Goal: Information Seeking & Learning: Learn about a topic

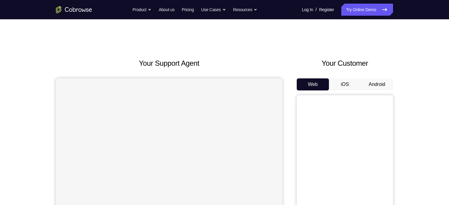
scroll to position [25, 0]
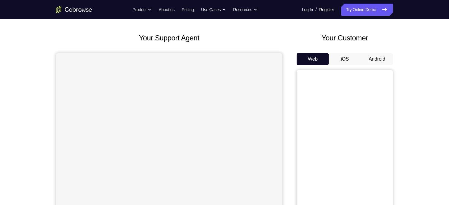
click at [382, 61] on button "Android" at bounding box center [377, 59] width 32 height 12
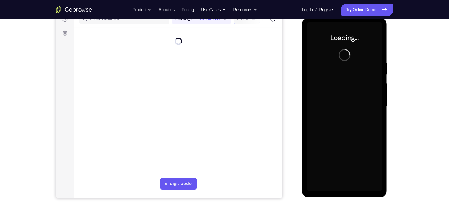
scroll to position [0, 0]
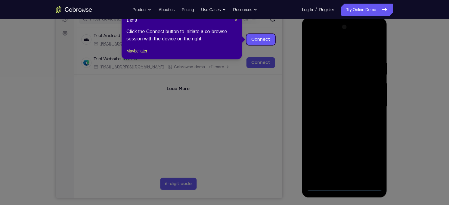
click at [345, 187] on icon at bounding box center [227, 102] width 454 height 205
click at [236, 21] on span "×" at bounding box center [236, 20] width 2 height 5
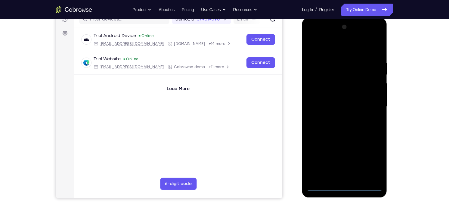
click at [346, 188] on div at bounding box center [344, 106] width 76 height 168
click at [367, 158] on div at bounding box center [344, 106] width 76 height 168
click at [338, 48] on div at bounding box center [344, 106] width 76 height 168
click at [364, 108] on div at bounding box center [344, 106] width 76 height 168
click at [335, 117] on div at bounding box center [344, 106] width 76 height 168
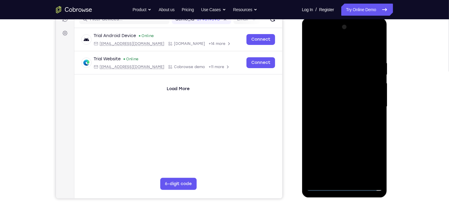
click at [333, 103] on div at bounding box center [344, 106] width 76 height 168
click at [358, 176] on div at bounding box center [344, 106] width 76 height 168
click at [348, 132] on div at bounding box center [344, 106] width 76 height 168
click at [358, 175] on div at bounding box center [344, 106] width 76 height 168
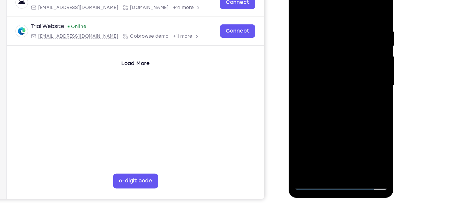
scroll to position [80, 0]
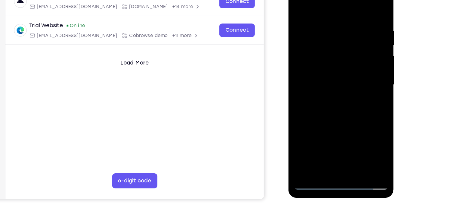
click at [326, 95] on div at bounding box center [331, 63] width 76 height 168
click at [322, 60] on div at bounding box center [331, 63] width 76 height 168
click at [317, 133] on div at bounding box center [331, 63] width 76 height 168
click at [307, 131] on div at bounding box center [331, 63] width 76 height 168
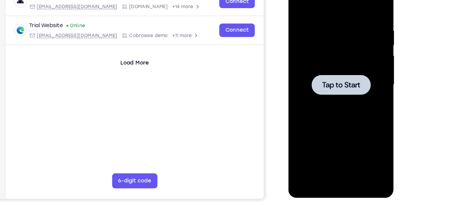
click at [355, 71] on div at bounding box center [331, 63] width 76 height 168
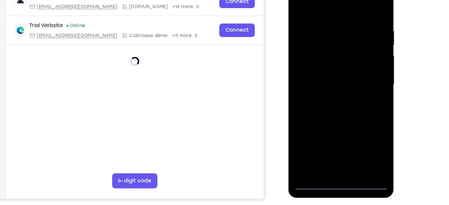
click at [335, 144] on div at bounding box center [331, 63] width 76 height 168
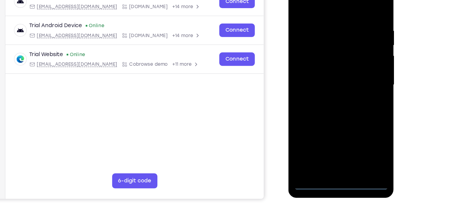
click at [356, 118] on div at bounding box center [331, 63] width 76 height 168
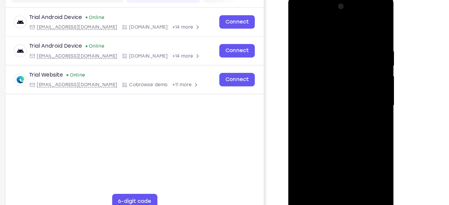
click at [314, 32] on div at bounding box center [331, 83] width 76 height 168
click at [314, 27] on div at bounding box center [331, 83] width 76 height 168
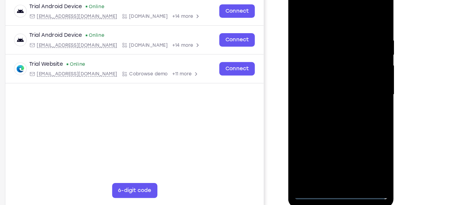
click at [361, 69] on div at bounding box center [331, 73] width 76 height 168
click at [324, 82] on div at bounding box center [331, 73] width 76 height 168
click at [324, 67] on div at bounding box center [331, 73] width 76 height 168
click at [346, 143] on div at bounding box center [331, 73] width 76 height 168
click at [335, 96] on div at bounding box center [331, 73] width 76 height 168
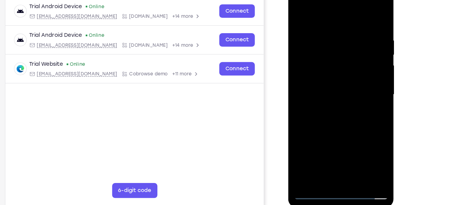
click at [345, 143] on div at bounding box center [331, 73] width 76 height 168
click at [323, 104] on div at bounding box center [331, 73] width 76 height 168
click at [320, 68] on div at bounding box center [331, 73] width 76 height 168
click at [308, 139] on div at bounding box center [331, 73] width 76 height 168
click at [308, 141] on div at bounding box center [331, 73] width 76 height 168
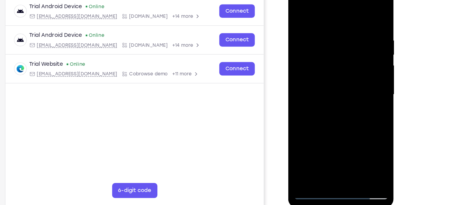
click at [319, 34] on div at bounding box center [331, 73] width 76 height 168
click at [314, 139] on div at bounding box center [331, 73] width 76 height 168
drag, startPoint x: 310, startPoint y: 124, endPoint x: 306, endPoint y: 43, distance: 80.7
click at [306, 43] on div at bounding box center [331, 73] width 76 height 168
drag, startPoint x: 314, startPoint y: 121, endPoint x: 310, endPoint y: 34, distance: 87.1
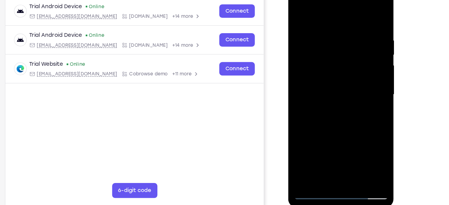
click at [310, 34] on div at bounding box center [331, 73] width 76 height 168
drag, startPoint x: 312, startPoint y: 127, endPoint x: 304, endPoint y: 29, distance: 98.2
click at [304, 29] on div at bounding box center [331, 73] width 76 height 168
drag, startPoint x: 317, startPoint y: 119, endPoint x: 314, endPoint y: 68, distance: 51.5
click at [314, 68] on div at bounding box center [331, 73] width 76 height 168
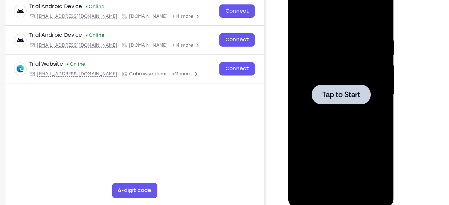
click at [334, 62] on div at bounding box center [331, 73] width 76 height 168
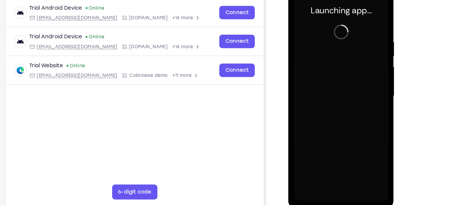
scroll to position [88, 0]
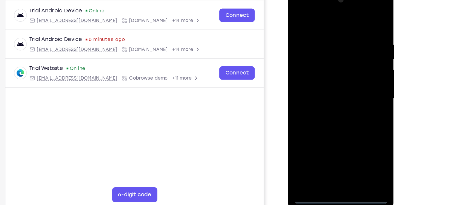
click at [329, 158] on div at bounding box center [331, 77] width 76 height 168
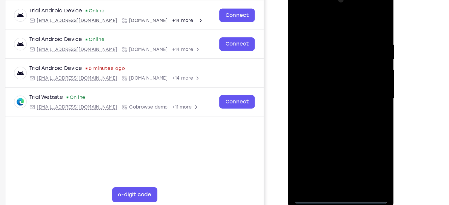
click at [359, 133] on div at bounding box center [331, 77] width 76 height 168
click at [321, 21] on div at bounding box center [331, 77] width 76 height 168
click at [356, 76] on div at bounding box center [331, 77] width 76 height 168
click at [324, 88] on div at bounding box center [331, 77] width 76 height 168
click at [327, 72] on div at bounding box center [331, 77] width 76 height 168
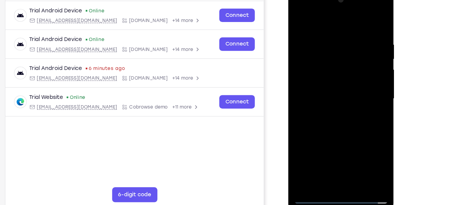
drag, startPoint x: 326, startPoint y: 108, endPoint x: 324, endPoint y: 79, distance: 28.9
click at [324, 79] on div at bounding box center [331, 77] width 76 height 168
click at [335, 100] on div at bounding box center [331, 77] width 76 height 168
click at [345, 148] on div at bounding box center [331, 77] width 76 height 168
click at [328, 110] on div at bounding box center [331, 77] width 76 height 168
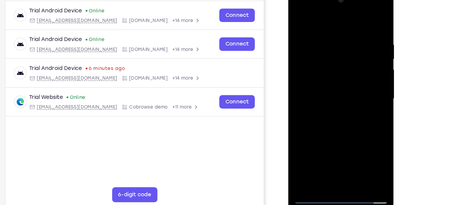
click at [319, 75] on div at bounding box center [331, 77] width 76 height 168
click at [314, 146] on div at bounding box center [331, 77] width 76 height 168
click at [307, 146] on div at bounding box center [331, 77] width 76 height 168
click at [312, 39] on div at bounding box center [331, 77] width 76 height 168
click at [317, 143] on div at bounding box center [331, 77] width 76 height 168
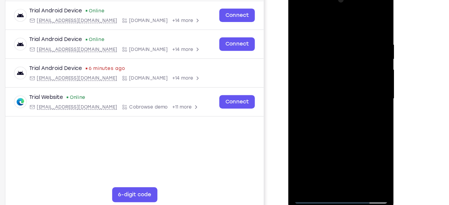
drag, startPoint x: 309, startPoint y: 128, endPoint x: 309, endPoint y: 40, distance: 87.9
click at [309, 40] on div at bounding box center [331, 77] width 76 height 168
drag, startPoint x: 312, startPoint y: 129, endPoint x: 319, endPoint y: 39, distance: 90.8
click at [319, 39] on div at bounding box center [331, 77] width 76 height 168
drag, startPoint x: 309, startPoint y: 132, endPoint x: 313, endPoint y: 58, distance: 74.4
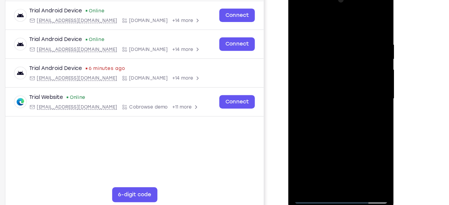
click at [313, 58] on div at bounding box center [331, 77] width 76 height 168
click at [305, 141] on div at bounding box center [331, 77] width 76 height 168
click at [314, 67] on div at bounding box center [331, 77] width 76 height 168
click at [354, 149] on div at bounding box center [331, 77] width 76 height 168
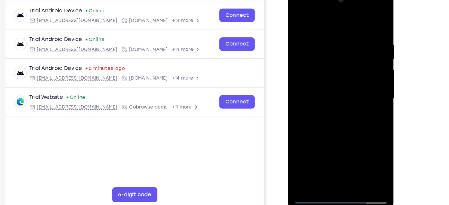
click at [297, 8] on div at bounding box center [331, 77] width 76 height 168
click at [315, 143] on div at bounding box center [331, 77] width 76 height 168
click at [314, 115] on div at bounding box center [331, 77] width 76 height 168
click at [304, 115] on div at bounding box center [331, 77] width 76 height 168
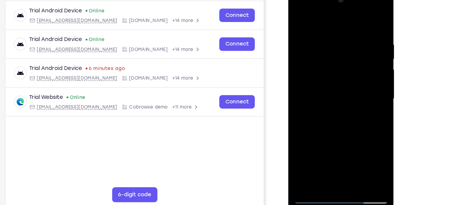
click at [355, 134] on div at bounding box center [331, 77] width 76 height 168
click at [328, 103] on div at bounding box center [331, 77] width 76 height 168
click at [330, 126] on div at bounding box center [331, 77] width 76 height 168
click at [325, 126] on div at bounding box center [331, 77] width 76 height 168
click at [357, 115] on div at bounding box center [331, 77] width 76 height 168
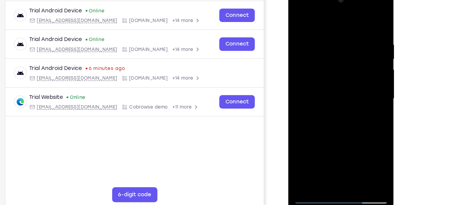
click at [332, 121] on div at bounding box center [331, 77] width 76 height 168
click at [365, 113] on div at bounding box center [331, 77] width 76 height 168
click at [345, 113] on div at bounding box center [331, 77] width 76 height 168
click at [332, 146] on div at bounding box center [331, 77] width 76 height 168
click at [330, 123] on div at bounding box center [331, 77] width 76 height 168
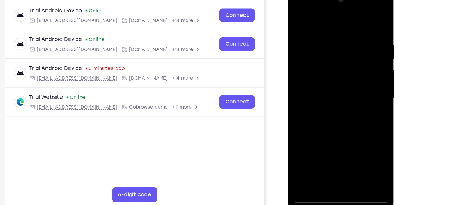
click at [322, 124] on div at bounding box center [331, 77] width 76 height 168
click at [324, 104] on div at bounding box center [331, 77] width 76 height 168
click at [336, 123] on div at bounding box center [331, 77] width 76 height 168
click at [357, 117] on div at bounding box center [331, 77] width 76 height 168
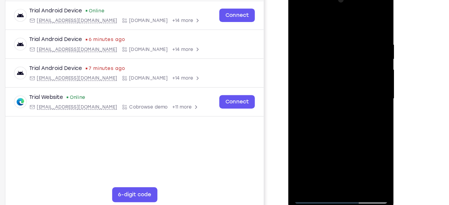
click at [317, 126] on div at bounding box center [331, 77] width 76 height 168
click at [310, 125] on div at bounding box center [331, 77] width 76 height 168
click at [336, 143] on div at bounding box center [331, 77] width 76 height 168
click at [335, 123] on div at bounding box center [331, 77] width 76 height 168
click at [336, 114] on div at bounding box center [331, 77] width 76 height 168
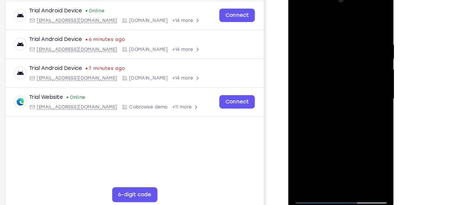
click at [351, 124] on div at bounding box center [331, 77] width 76 height 168
click at [323, 124] on div at bounding box center [331, 77] width 76 height 168
click at [310, 126] on div at bounding box center [331, 77] width 76 height 168
click at [347, 113] on div at bounding box center [331, 77] width 76 height 168
click at [308, 105] on div at bounding box center [331, 77] width 76 height 168
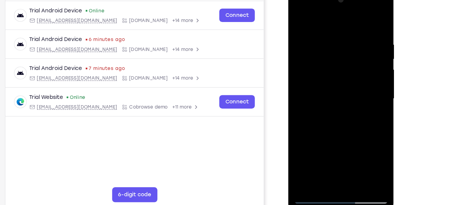
click at [342, 115] on div at bounding box center [331, 77] width 76 height 168
click at [338, 115] on div at bounding box center [331, 77] width 76 height 168
click at [349, 123] on div at bounding box center [331, 77] width 76 height 168
click at [326, 125] on div at bounding box center [331, 77] width 76 height 168
click at [344, 117] on div at bounding box center [331, 77] width 76 height 168
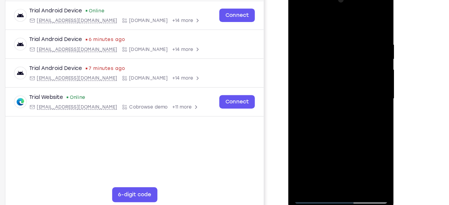
click at [329, 123] on div at bounding box center [331, 77] width 76 height 168
click at [335, 140] on div at bounding box center [331, 77] width 76 height 168
click at [330, 125] on div at bounding box center [331, 77] width 76 height 168
click at [342, 125] on div at bounding box center [331, 77] width 76 height 168
click at [332, 124] on div at bounding box center [331, 77] width 76 height 168
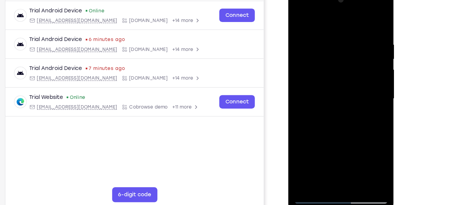
click at [338, 136] on div at bounding box center [331, 77] width 76 height 168
click at [329, 124] on div at bounding box center [331, 77] width 76 height 168
click at [302, 113] on div at bounding box center [331, 77] width 76 height 168
click at [336, 137] on div at bounding box center [331, 77] width 76 height 168
click at [317, 136] on div at bounding box center [331, 77] width 76 height 168
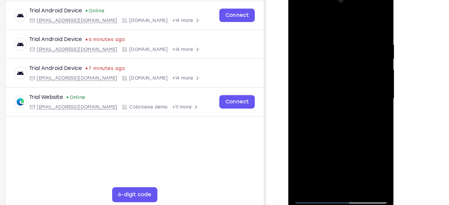
click at [323, 124] on div at bounding box center [331, 77] width 76 height 168
click at [357, 125] on div at bounding box center [331, 77] width 76 height 168
click at [328, 146] on div at bounding box center [331, 77] width 76 height 168
click at [357, 124] on div at bounding box center [331, 77] width 76 height 168
click at [325, 125] on div at bounding box center [331, 77] width 76 height 168
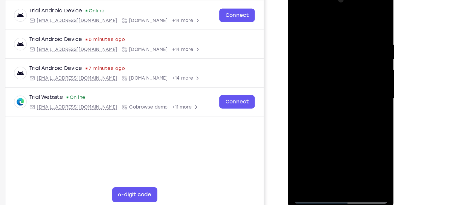
click at [327, 142] on div at bounding box center [331, 77] width 76 height 168
click at [362, 135] on div at bounding box center [331, 77] width 76 height 168
click at [334, 143] on div at bounding box center [331, 77] width 76 height 168
click at [357, 118] on div at bounding box center [331, 77] width 76 height 168
click at [332, 123] on div at bounding box center [331, 77] width 76 height 168
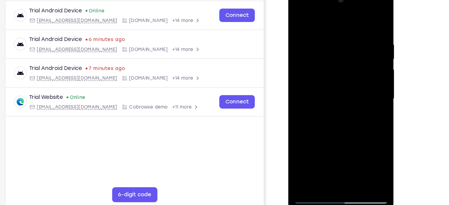
click at [365, 113] on div at bounding box center [331, 77] width 76 height 168
click at [346, 113] on div at bounding box center [331, 77] width 76 height 168
click at [299, 17] on div at bounding box center [331, 77] width 76 height 168
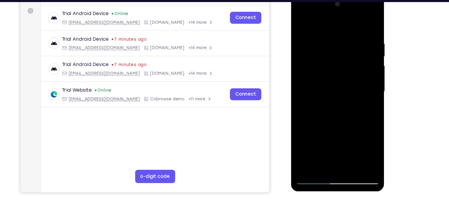
click at [323, 83] on div at bounding box center [333, 82] width 76 height 168
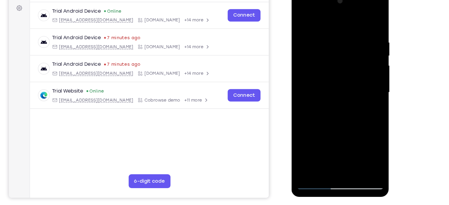
click at [300, 22] on div at bounding box center [334, 79] width 76 height 168
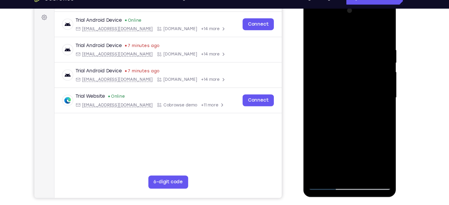
drag, startPoint x: 346, startPoint y: 57, endPoint x: 356, endPoint y: 120, distance: 63.7
click at [356, 120] on div at bounding box center [346, 89] width 76 height 168
drag, startPoint x: 370, startPoint y: 46, endPoint x: 373, endPoint y: 137, distance: 90.6
click at [373, 137] on div at bounding box center [346, 89] width 76 height 168
drag, startPoint x: 349, startPoint y: 55, endPoint x: 363, endPoint y: 145, distance: 91.1
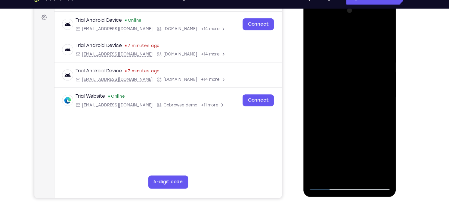
click at [363, 145] on div at bounding box center [346, 89] width 76 height 168
drag, startPoint x: 374, startPoint y: 55, endPoint x: 383, endPoint y: 153, distance: 98.5
click at [383, 153] on div at bounding box center [346, 89] width 76 height 168
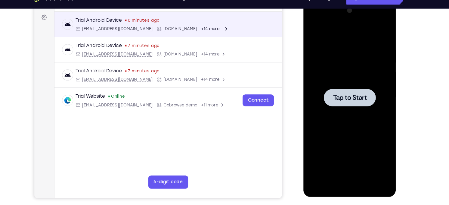
click at [332, 86] on span "Tap to Start" at bounding box center [345, 89] width 31 height 6
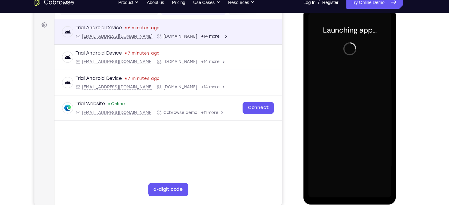
scroll to position [85, 0]
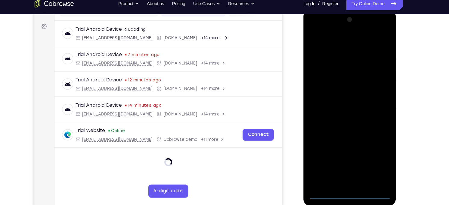
click at [343, 178] on div at bounding box center [346, 98] width 76 height 168
click at [370, 153] on div at bounding box center [346, 98] width 76 height 168
click at [331, 42] on div at bounding box center [346, 98] width 76 height 168
click at [369, 97] on div at bounding box center [346, 98] width 76 height 168
click at [342, 109] on div at bounding box center [346, 98] width 76 height 168
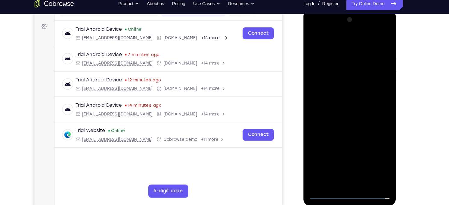
click at [342, 94] on div at bounding box center [346, 98] width 76 height 168
click at [346, 124] on div at bounding box center [346, 98] width 76 height 168
click at [359, 169] on div at bounding box center [346, 98] width 76 height 168
click at [345, 129] on div at bounding box center [346, 98] width 76 height 168
click at [378, 30] on div at bounding box center [346, 98] width 76 height 168
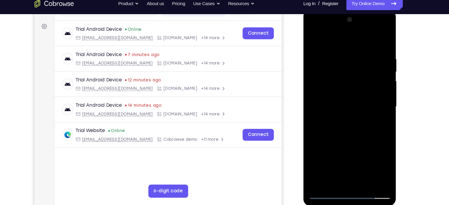
click at [353, 57] on div at bounding box center [346, 98] width 76 height 168
click at [329, 29] on div at bounding box center [346, 98] width 76 height 168
click at [341, 108] on div at bounding box center [346, 98] width 76 height 168
click at [339, 92] on div at bounding box center [346, 98] width 76 height 168
click at [321, 119] on div at bounding box center [346, 98] width 76 height 168
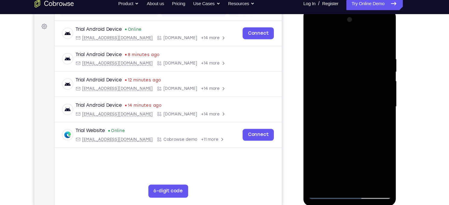
click at [346, 124] on div at bounding box center [346, 98] width 76 height 168
click at [370, 26] on div at bounding box center [346, 98] width 76 height 168
click at [340, 28] on div at bounding box center [346, 98] width 76 height 168
click at [331, 40] on div at bounding box center [346, 98] width 76 height 168
click at [329, 94] on div at bounding box center [346, 98] width 76 height 168
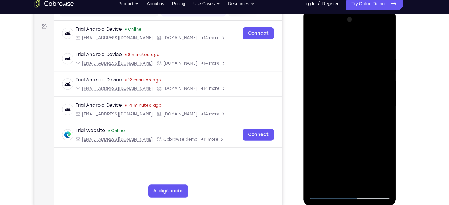
click at [337, 168] on div at bounding box center [346, 98] width 76 height 168
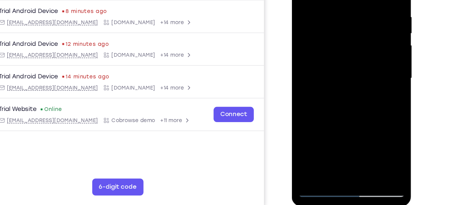
click at [312, 112] on div at bounding box center [334, 42] width 76 height 168
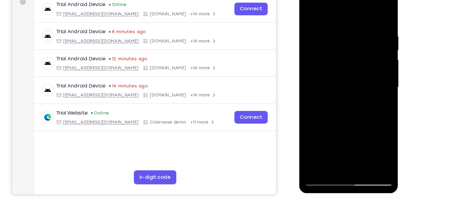
scroll to position [84, 0]
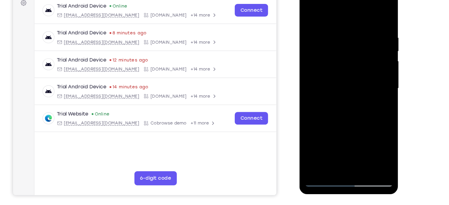
click at [329, 37] on div at bounding box center [342, 74] width 76 height 168
click at [325, 139] on div at bounding box center [342, 74] width 76 height 168
drag, startPoint x: 319, startPoint y: 134, endPoint x: 313, endPoint y: 47, distance: 87.1
click at [313, 47] on div at bounding box center [342, 74] width 76 height 168
drag, startPoint x: 321, startPoint y: 105, endPoint x: 322, endPoint y: 43, distance: 61.7
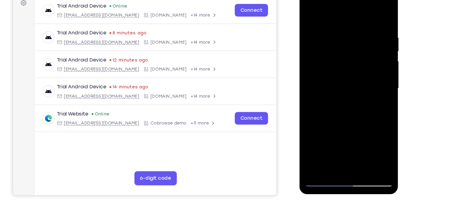
click at [322, 43] on div at bounding box center [342, 74] width 76 height 168
drag, startPoint x: 326, startPoint y: 129, endPoint x: 324, endPoint y: 39, distance: 90.9
click at [324, 39] on div at bounding box center [342, 74] width 76 height 168
drag, startPoint x: 320, startPoint y: 122, endPoint x: 314, endPoint y: 35, distance: 87.5
click at [314, 35] on div at bounding box center [342, 74] width 76 height 168
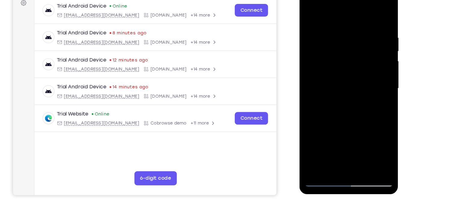
click at [333, 68] on div at bounding box center [342, 74] width 76 height 168
click at [320, 66] on div at bounding box center [342, 74] width 76 height 168
click at [371, 143] on div at bounding box center [342, 74] width 76 height 168
click at [308, 6] on div at bounding box center [342, 74] width 76 height 168
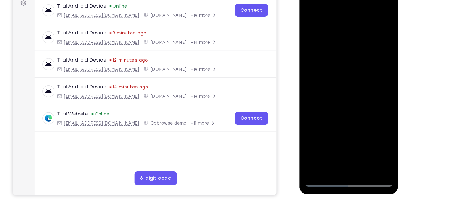
click at [325, 143] on div at bounding box center [342, 74] width 76 height 168
click at [347, 132] on div at bounding box center [342, 74] width 76 height 168
click at [335, 120] on div at bounding box center [342, 74] width 76 height 168
click at [350, 132] on div at bounding box center [342, 74] width 76 height 168
click at [343, 145] on div at bounding box center [342, 74] width 76 height 168
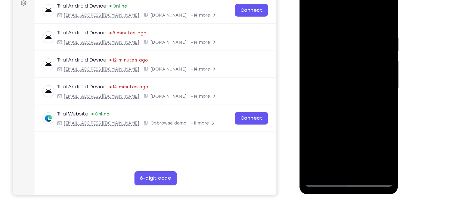
click at [333, 113] on div at bounding box center [342, 74] width 76 height 168
click at [320, 120] on div at bounding box center [342, 74] width 76 height 168
click at [323, 103] on div at bounding box center [342, 74] width 76 height 168
click at [375, 132] on div at bounding box center [342, 74] width 76 height 168
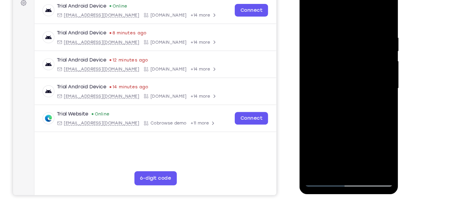
click at [349, 140] on div at bounding box center [342, 74] width 76 height 168
click at [367, 112] on div at bounding box center [342, 74] width 76 height 168
click at [340, 121] on div at bounding box center [342, 74] width 76 height 168
click at [324, 102] on div at bounding box center [342, 74] width 76 height 168
click at [348, 119] on div at bounding box center [342, 74] width 76 height 168
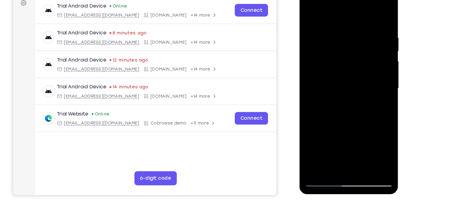
click at [340, 122] on div at bounding box center [342, 74] width 76 height 168
click at [339, 102] on div at bounding box center [342, 74] width 76 height 168
click at [340, 119] on div at bounding box center [342, 74] width 76 height 168
click at [332, 108] on div at bounding box center [342, 74] width 76 height 168
click at [327, 133] on div at bounding box center [342, 74] width 76 height 168
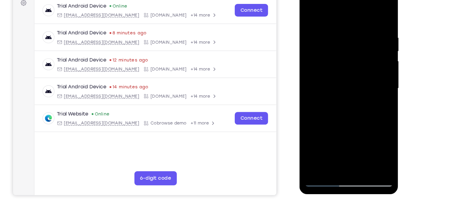
click at [369, 110] on div at bounding box center [342, 74] width 76 height 168
click at [368, 118] on div at bounding box center [342, 74] width 76 height 168
click at [360, 102] on div at bounding box center [342, 74] width 76 height 168
click at [328, 122] on div at bounding box center [342, 74] width 76 height 168
click at [320, 122] on div at bounding box center [342, 74] width 76 height 168
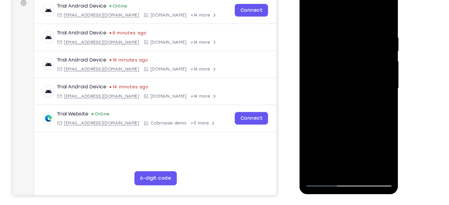
click at [354, 109] on div at bounding box center [342, 74] width 76 height 168
click at [340, 120] on div at bounding box center [342, 74] width 76 height 168
click at [342, 139] on div at bounding box center [342, 74] width 76 height 168
click at [329, 108] on div at bounding box center [342, 74] width 76 height 168
click at [346, 127] on div at bounding box center [342, 74] width 76 height 168
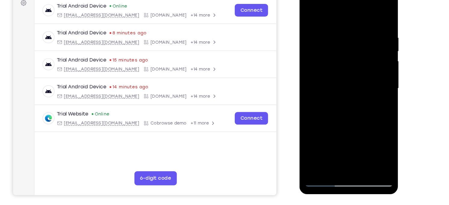
click at [333, 120] on div at bounding box center [342, 74] width 76 height 168
click at [321, 122] on div at bounding box center [342, 74] width 76 height 168
click at [354, 111] on div at bounding box center [342, 74] width 76 height 168
click at [339, 120] on div at bounding box center [342, 74] width 76 height 168
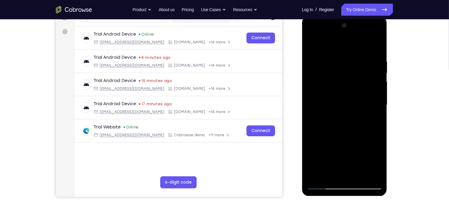
click at [309, 45] on div at bounding box center [344, 104] width 76 height 168
drag, startPoint x: 360, startPoint y: 52, endPoint x: 368, endPoint y: 152, distance: 100.8
click at [368, 152] on div at bounding box center [344, 104] width 76 height 168
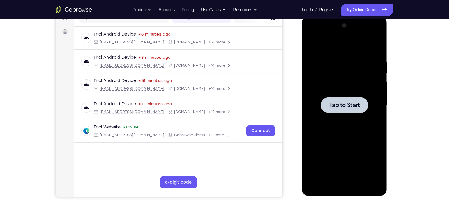
click at [340, 103] on span "Tap to Start" at bounding box center [344, 105] width 31 height 6
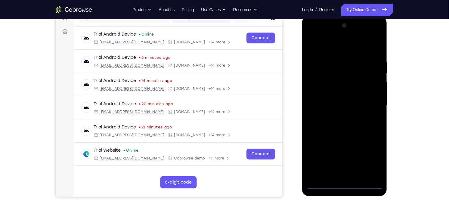
click at [342, 186] on div at bounding box center [344, 104] width 76 height 168
click at [370, 156] on div at bounding box center [344, 104] width 76 height 168
click at [342, 52] on div at bounding box center [344, 104] width 76 height 168
click at [342, 47] on div at bounding box center [344, 104] width 76 height 168
click at [374, 105] on div at bounding box center [344, 104] width 76 height 168
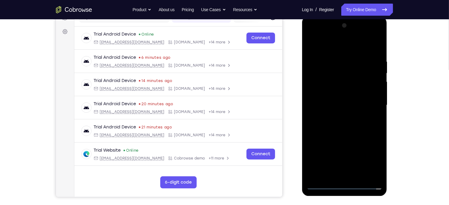
click at [349, 177] on div at bounding box center [344, 104] width 76 height 168
click at [337, 97] on div at bounding box center [344, 104] width 76 height 168
click at [342, 130] on div at bounding box center [344, 104] width 76 height 168
click at [358, 176] on div at bounding box center [344, 104] width 76 height 168
click at [341, 134] on div at bounding box center [344, 104] width 76 height 168
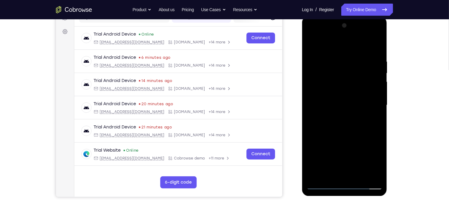
click at [336, 35] on div at bounding box center [344, 104] width 76 height 168
click at [331, 107] on div at bounding box center [344, 104] width 76 height 168
click at [337, 138] on div at bounding box center [344, 104] width 76 height 168
click at [340, 93] on div at bounding box center [344, 104] width 76 height 168
drag, startPoint x: 339, startPoint y: 142, endPoint x: 333, endPoint y: 107, distance: 35.7
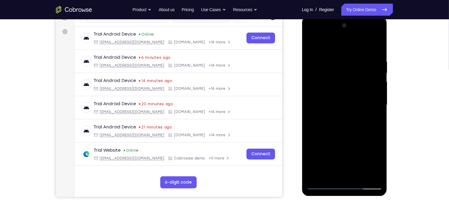
click at [333, 107] on div at bounding box center [344, 104] width 76 height 168
click at [328, 173] on div at bounding box center [344, 104] width 76 height 168
click at [320, 91] on div at bounding box center [344, 104] width 76 height 168
click at [324, 90] on div at bounding box center [344, 104] width 76 height 168
click at [338, 113] on div at bounding box center [344, 104] width 76 height 168
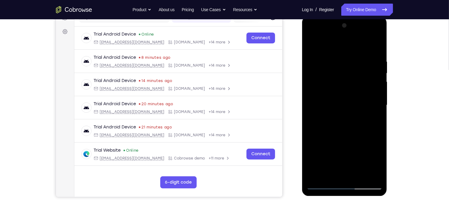
click at [338, 114] on div at bounding box center [344, 104] width 76 height 168
drag, startPoint x: 361, startPoint y: 132, endPoint x: 356, endPoint y: 87, distance: 45.5
click at [356, 87] on div at bounding box center [344, 104] width 76 height 168
drag, startPoint x: 354, startPoint y: 70, endPoint x: 356, endPoint y: 140, distance: 69.8
click at [356, 140] on div at bounding box center [344, 104] width 76 height 168
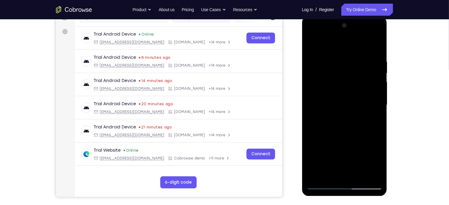
click at [363, 52] on div at bounding box center [344, 104] width 76 height 168
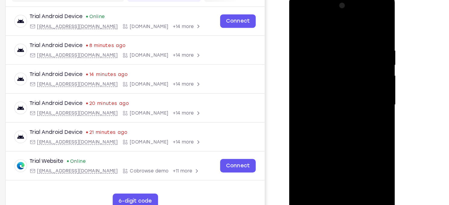
scroll to position [85, 0]
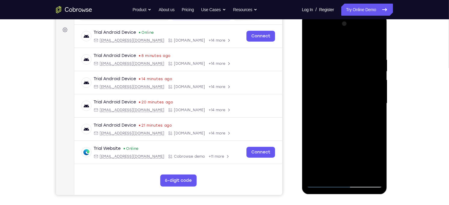
click at [377, 41] on div at bounding box center [344, 103] width 76 height 168
click at [352, 88] on div at bounding box center [344, 103] width 76 height 168
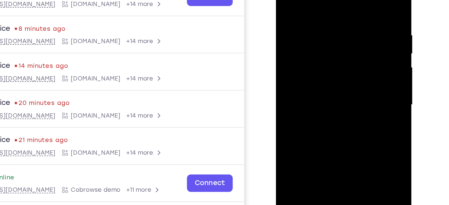
click at [353, 0] on div at bounding box center [318, 51] width 76 height 168
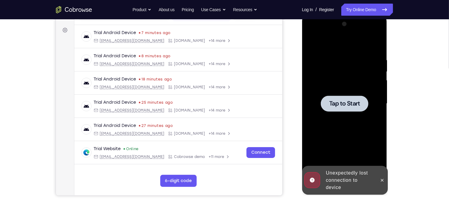
click at [374, 142] on div at bounding box center [344, 103] width 76 height 168
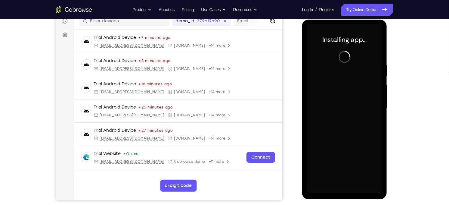
scroll to position [78, 0]
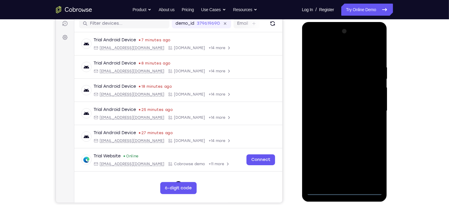
click at [342, 193] on div at bounding box center [344, 110] width 76 height 168
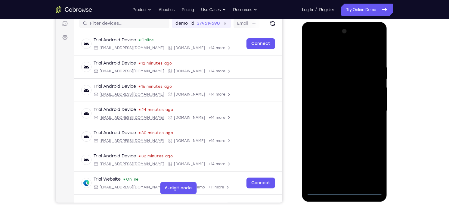
click at [370, 158] on div at bounding box center [344, 110] width 76 height 168
click at [375, 165] on div at bounding box center [344, 110] width 76 height 168
click at [331, 54] on div at bounding box center [344, 110] width 76 height 168
click at [368, 109] on div at bounding box center [344, 110] width 76 height 168
click at [351, 182] on div at bounding box center [344, 110] width 76 height 168
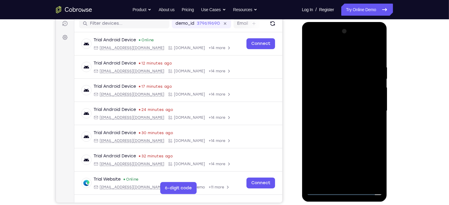
click at [335, 104] on div at bounding box center [344, 110] width 76 height 168
drag, startPoint x: 339, startPoint y: 55, endPoint x: 339, endPoint y: 40, distance: 15.6
click at [339, 40] on div at bounding box center [344, 110] width 76 height 168
click at [339, 137] on div at bounding box center [344, 110] width 76 height 168
click at [357, 183] on div at bounding box center [344, 110] width 76 height 168
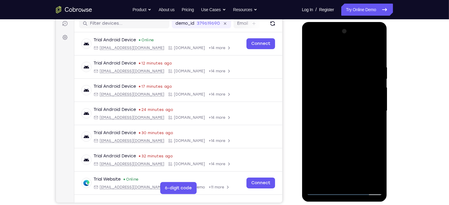
click at [360, 110] on div at bounding box center [344, 110] width 76 height 168
click at [344, 144] on div at bounding box center [344, 110] width 76 height 168
drag, startPoint x: 340, startPoint y: 73, endPoint x: 357, endPoint y: 178, distance: 106.3
click at [357, 178] on div at bounding box center [344, 110] width 76 height 168
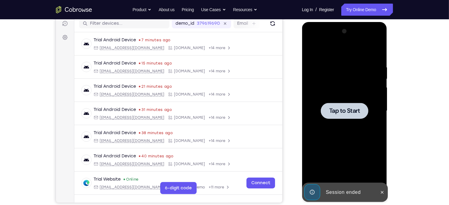
click at [304, 74] on div "Tap to Start" at bounding box center [344, 111] width 85 height 179
click at [320, 82] on div at bounding box center [344, 110] width 76 height 168
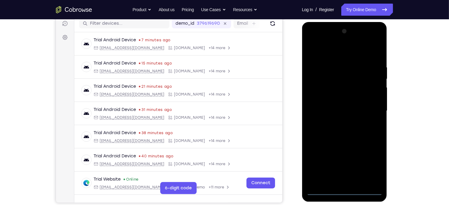
click at [347, 190] on div at bounding box center [344, 110] width 76 height 168
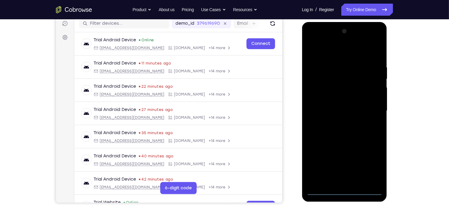
click at [369, 166] on div at bounding box center [344, 110] width 76 height 168
click at [341, 51] on div at bounding box center [344, 110] width 76 height 168
click at [369, 113] on div at bounding box center [344, 110] width 76 height 168
click at [317, 88] on div at bounding box center [344, 110] width 76 height 168
click at [341, 120] on div at bounding box center [344, 110] width 76 height 168
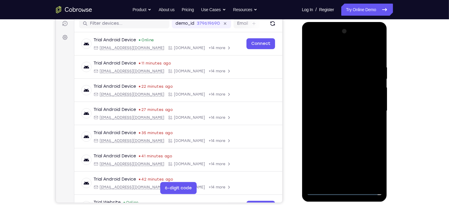
click at [339, 103] on div at bounding box center [344, 110] width 76 height 168
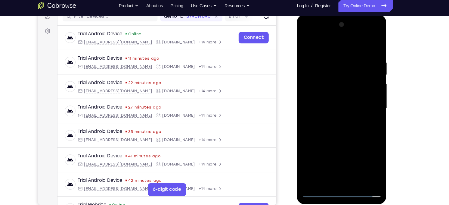
scroll to position [81, 0]
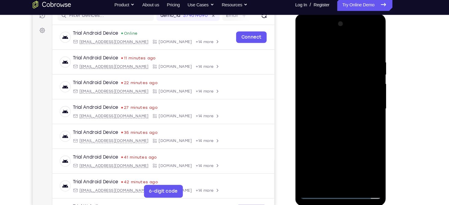
click at [339, 127] on div at bounding box center [338, 102] width 76 height 168
click at [349, 172] on div at bounding box center [338, 102] width 76 height 168
click at [344, 136] on div at bounding box center [338, 102] width 76 height 168
click at [341, 33] on div at bounding box center [338, 102] width 76 height 168
click at [316, 182] on div at bounding box center [338, 102] width 76 height 168
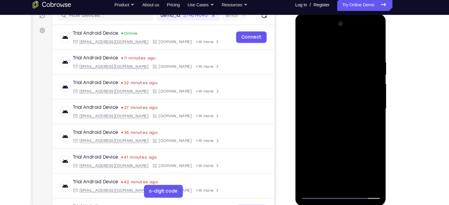
click at [316, 182] on div at bounding box center [338, 102] width 76 height 168
click at [338, 43] on div at bounding box center [338, 102] width 76 height 168
click at [339, 93] on div at bounding box center [338, 102] width 76 height 168
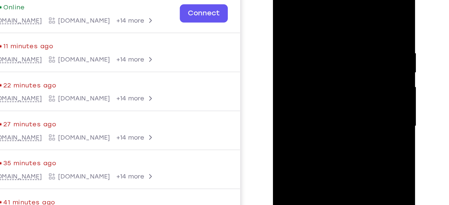
scroll to position [81, 0]
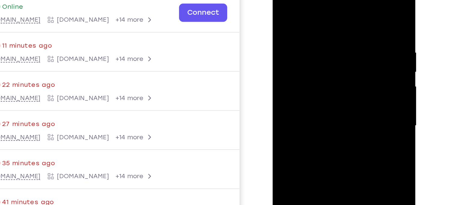
click at [298, 66] on div at bounding box center [315, 65] width 76 height 168
click at [292, 46] on div at bounding box center [315, 65] width 76 height 168
click at [290, 82] on div at bounding box center [315, 65] width 76 height 168
drag, startPoint x: 310, startPoint y: 73, endPoint x: 304, endPoint y: 38, distance: 36.1
click at [304, 38] on div at bounding box center [315, 65] width 76 height 168
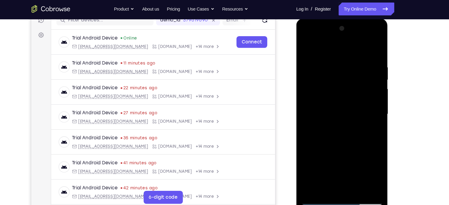
drag, startPoint x: 314, startPoint y: 49, endPoint x: 314, endPoint y: 32, distance: 16.8
click at [314, 32] on div at bounding box center [339, 107] width 76 height 168
click at [305, 46] on div at bounding box center [339, 107] width 76 height 168
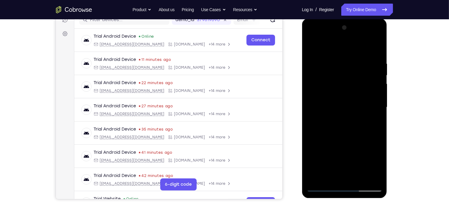
drag, startPoint x: 369, startPoint y: 62, endPoint x: 336, endPoint y: 67, distance: 33.8
click at [336, 67] on div at bounding box center [344, 107] width 76 height 168
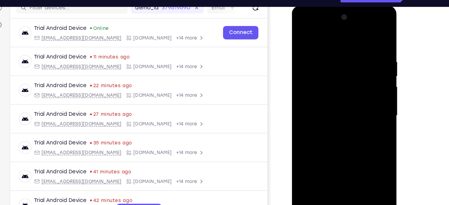
drag, startPoint x: 335, startPoint y: 55, endPoint x: 375, endPoint y: 54, distance: 39.7
click at [375, 54] on div at bounding box center [334, 95] width 85 height 179
click at [326, 45] on div at bounding box center [334, 94] width 76 height 168
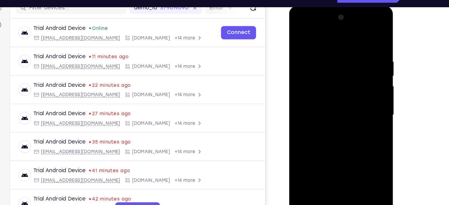
click at [335, 164] on div at bounding box center [331, 95] width 76 height 168
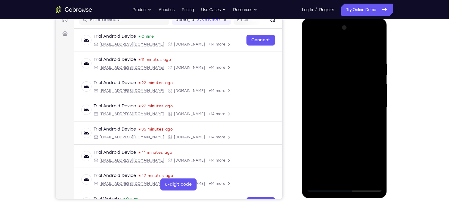
click at [323, 185] on div at bounding box center [344, 107] width 76 height 168
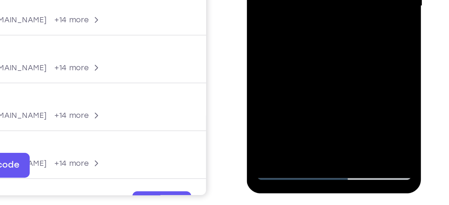
scroll to position [80, 0]
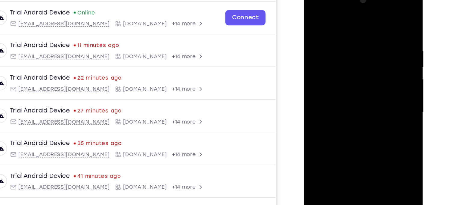
scroll to position [80, 0]
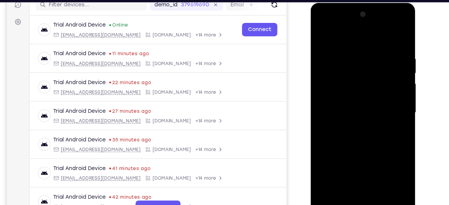
click at [383, 34] on div at bounding box center [353, 92] width 76 height 168
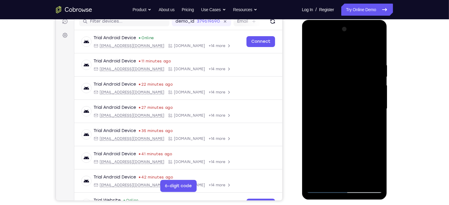
click at [358, 178] on div at bounding box center [344, 108] width 76 height 168
click at [370, 38] on div at bounding box center [344, 108] width 76 height 168
click at [328, 47] on div at bounding box center [344, 108] width 76 height 168
click at [344, 47] on div at bounding box center [344, 108] width 76 height 168
click at [334, 179] on div at bounding box center [344, 108] width 76 height 168
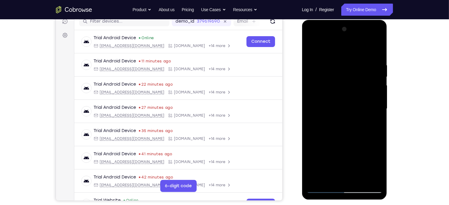
click at [334, 100] on div at bounding box center [344, 108] width 76 height 168
click at [339, 110] on div at bounding box center [344, 108] width 76 height 168
click at [323, 88] on div at bounding box center [344, 108] width 76 height 168
click at [324, 126] on div at bounding box center [344, 108] width 76 height 168
drag, startPoint x: 347, startPoint y: 71, endPoint x: 353, endPoint y: 162, distance: 91.1
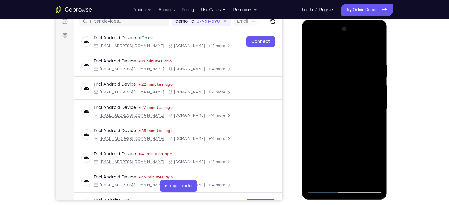
click at [353, 162] on div at bounding box center [344, 108] width 76 height 168
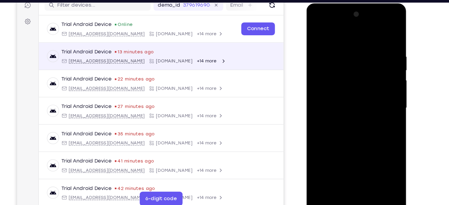
scroll to position [79, 0]
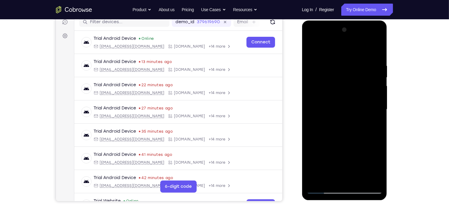
drag, startPoint x: 347, startPoint y: 63, endPoint x: 346, endPoint y: 137, distance: 74.0
click at [346, 137] on div at bounding box center [344, 109] width 76 height 168
click at [369, 39] on div at bounding box center [344, 109] width 76 height 168
click at [345, 51] on div at bounding box center [344, 109] width 76 height 168
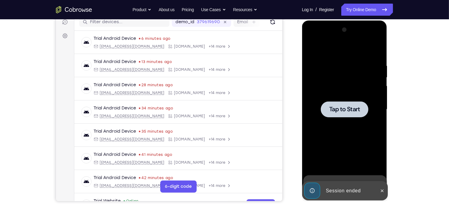
click at [314, 74] on div at bounding box center [344, 109] width 76 height 168
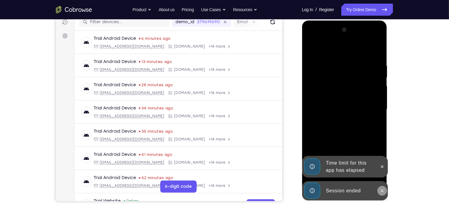
click at [380, 190] on icon at bounding box center [381, 190] width 5 height 5
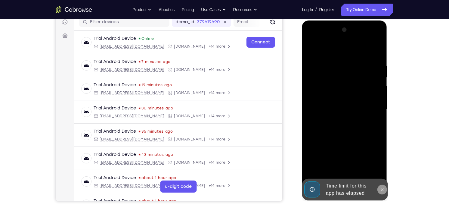
click at [383, 190] on icon at bounding box center [381, 189] width 5 height 5
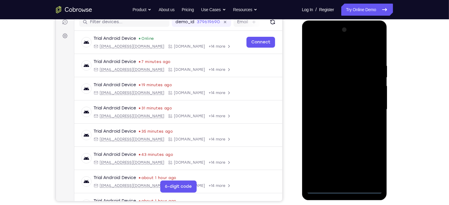
click at [341, 188] on div at bounding box center [344, 109] width 76 height 168
click at [367, 157] on div at bounding box center [344, 109] width 76 height 168
click at [368, 164] on div at bounding box center [344, 109] width 76 height 168
click at [323, 45] on div at bounding box center [344, 109] width 76 height 168
click at [371, 109] on div at bounding box center [344, 109] width 76 height 168
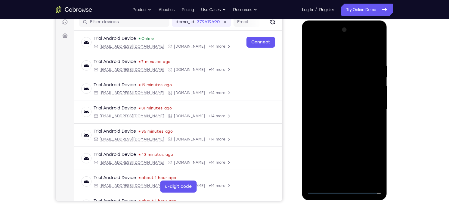
click at [335, 120] on div at bounding box center [344, 109] width 76 height 168
click at [336, 104] on div at bounding box center [344, 109] width 76 height 168
click at [319, 128] on div at bounding box center [344, 109] width 76 height 168
click at [346, 134] on div at bounding box center [344, 109] width 76 height 168
click at [359, 178] on div at bounding box center [344, 109] width 76 height 168
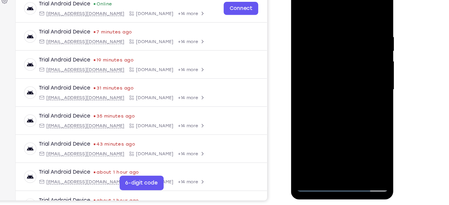
click at [338, 102] on div at bounding box center [333, 71] width 76 height 168
click at [342, 2] on div at bounding box center [333, 71] width 76 height 168
click at [329, 72] on div at bounding box center [333, 71] width 76 height 168
click at [332, 106] on div at bounding box center [333, 71] width 76 height 168
click at [336, 50] on div at bounding box center [333, 71] width 76 height 168
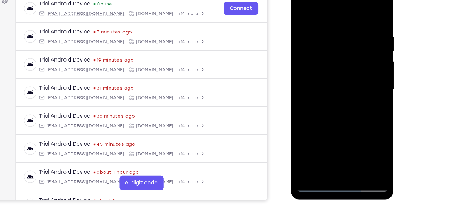
drag, startPoint x: 323, startPoint y: 104, endPoint x: 328, endPoint y: 63, distance: 41.7
click at [328, 63] on div at bounding box center [333, 71] width 76 height 168
click at [313, 140] on div at bounding box center [333, 71] width 76 height 168
click at [316, 59] on div at bounding box center [333, 71] width 76 height 168
click at [320, 58] on div at bounding box center [333, 71] width 76 height 168
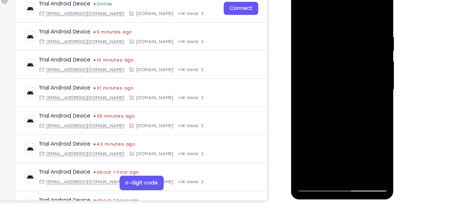
click at [323, 81] on div at bounding box center [333, 71] width 76 height 168
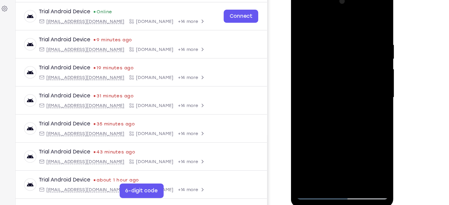
drag, startPoint x: 334, startPoint y: 120, endPoint x: 328, endPoint y: 88, distance: 32.8
click at [328, 88] on div at bounding box center [333, 79] width 76 height 168
drag, startPoint x: 327, startPoint y: 116, endPoint x: 332, endPoint y: 39, distance: 76.3
click at [332, 39] on div at bounding box center [333, 79] width 76 height 168
drag, startPoint x: 332, startPoint y: 122, endPoint x: 330, endPoint y: 46, distance: 75.5
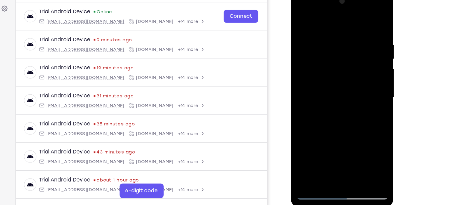
click at [330, 46] on div at bounding box center [333, 79] width 76 height 168
drag, startPoint x: 329, startPoint y: 110, endPoint x: 326, endPoint y: 23, distance: 87.6
click at [326, 23] on div at bounding box center [333, 79] width 76 height 168
drag, startPoint x: 332, startPoint y: 128, endPoint x: 327, endPoint y: 49, distance: 79.3
click at [327, 49] on div at bounding box center [333, 79] width 76 height 168
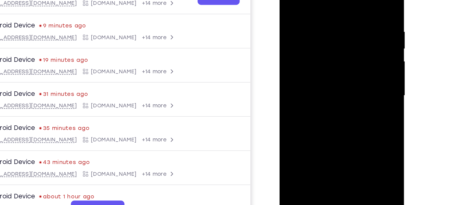
click at [332, 94] on div at bounding box center [322, 54] width 76 height 168
drag, startPoint x: 310, startPoint y: 83, endPoint x: 357, endPoint y: 76, distance: 48.0
click at [357, 76] on div at bounding box center [322, 54] width 76 height 168
drag, startPoint x: 295, startPoint y: 80, endPoint x: 359, endPoint y: 72, distance: 64.8
click at [359, 72] on div at bounding box center [322, 54] width 76 height 168
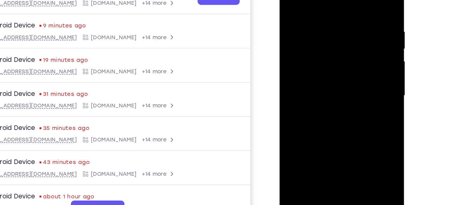
drag, startPoint x: 293, startPoint y: 73, endPoint x: 670, endPoint y: 91, distance: 377.2
click at [365, 71] on html "Online web based iOS Simulators and Android Emulators. Run iPhone, iPad, Mobile…" at bounding box center [322, 55] width 86 height 181
drag, startPoint x: 303, startPoint y: 75, endPoint x: 678, endPoint y: 93, distance: 375.3
click at [365, 73] on html "Online web based iOS Simulators and Android Emulators. Run iPhone, iPad, Mobile…" at bounding box center [322, 55] width 86 height 181
drag, startPoint x: 317, startPoint y: 72, endPoint x: 381, endPoint y: 68, distance: 64.2
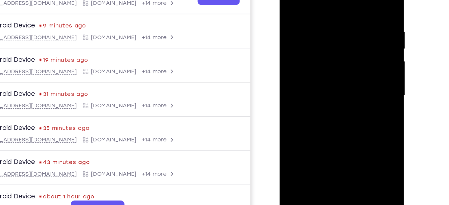
click at [365, 68] on html "Online web based iOS Simulators and Android Emulators. Run iPhone, iPad, Mobile…" at bounding box center [322, 55] width 86 height 181
drag, startPoint x: 297, startPoint y: 69, endPoint x: 363, endPoint y: 63, distance: 66.2
click at [363, 63] on div at bounding box center [321, 54] width 85 height 179
drag, startPoint x: 311, startPoint y: 67, endPoint x: 345, endPoint y: 64, distance: 34.1
click at [345, 64] on div at bounding box center [322, 54] width 76 height 168
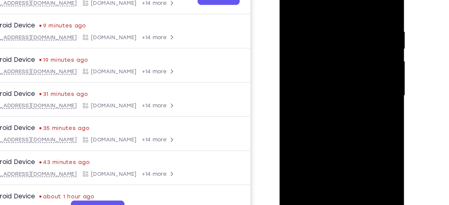
drag, startPoint x: 299, startPoint y: 72, endPoint x: 360, endPoint y: 70, distance: 60.8
click at [360, 70] on div at bounding box center [321, 54] width 85 height 179
drag, startPoint x: 311, startPoint y: 76, endPoint x: 346, endPoint y: 74, distance: 34.3
click at [346, 74] on div at bounding box center [322, 54] width 76 height 168
click at [324, 97] on div at bounding box center [322, 54] width 76 height 168
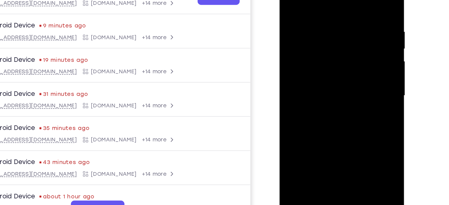
drag, startPoint x: 293, startPoint y: 75, endPoint x: 377, endPoint y: 77, distance: 84.6
click at [365, 77] on html "Online web based iOS Simulators and Android Emulators. Run iPhone, iPad, Mobile…" at bounding box center [322, 55] width 86 height 181
drag, startPoint x: 323, startPoint y: 78, endPoint x: 697, endPoint y: 96, distance: 374.4
click at [365, 75] on html "Online web based iOS Simulators and Android Emulators. Run iPhone, iPad, Mobile…" at bounding box center [322, 55] width 86 height 181
drag, startPoint x: 308, startPoint y: 72, endPoint x: 375, endPoint y: 66, distance: 67.7
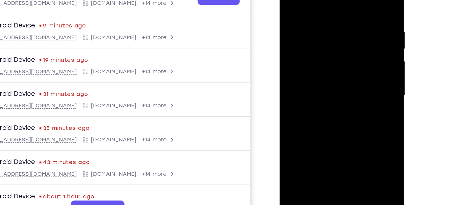
click at [365, 66] on html "Online web based iOS Simulators and Android Emulators. Run iPhone, iPad, Mobile…" at bounding box center [322, 55] width 86 height 181
drag, startPoint x: 307, startPoint y: 77, endPoint x: 385, endPoint y: 77, distance: 77.9
click at [365, 77] on html "Online web based iOS Simulators and Android Emulators. Run iPhone, iPad, Mobile…" at bounding box center [322, 55] width 86 height 181
drag, startPoint x: 317, startPoint y: 77, endPoint x: 387, endPoint y: 77, distance: 69.8
click at [365, 77] on html "Online web based iOS Simulators and Android Emulators. Run iPhone, iPad, Mobile…" at bounding box center [322, 55] width 86 height 181
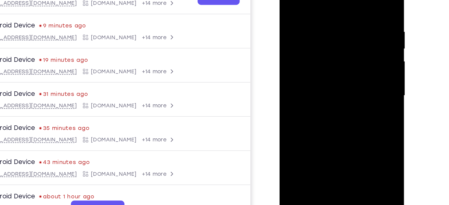
drag, startPoint x: 348, startPoint y: 20, endPoint x: 348, endPoint y: 62, distance: 42.4
click at [348, 62] on div at bounding box center [322, 54] width 76 height 168
drag, startPoint x: 335, startPoint y: 14, endPoint x: 339, endPoint y: 73, distance: 59.1
click at [339, 73] on div at bounding box center [322, 54] width 76 height 168
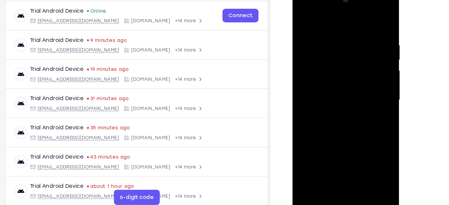
click at [358, 8] on div at bounding box center [335, 77] width 76 height 168
click at [315, 9] on div at bounding box center [335, 77] width 76 height 168
click at [313, 62] on div at bounding box center [335, 77] width 76 height 168
click at [348, 148] on div at bounding box center [335, 77] width 76 height 168
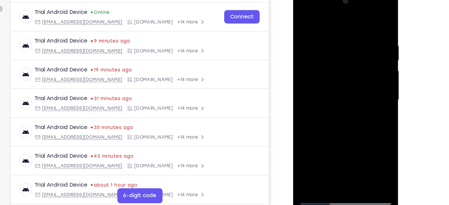
click at [339, 16] on div at bounding box center [335, 78] width 76 height 168
click at [320, 70] on div at bounding box center [335, 78] width 76 height 168
click at [319, 57] on div at bounding box center [335, 78] width 76 height 168
click at [314, 94] on div at bounding box center [335, 78] width 76 height 168
drag, startPoint x: 325, startPoint y: 24, endPoint x: 325, endPoint y: 7, distance: 17.2
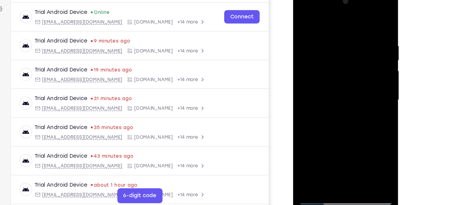
click at [325, 7] on div at bounding box center [335, 78] width 76 height 168
click at [301, 18] on div at bounding box center [335, 78] width 76 height 168
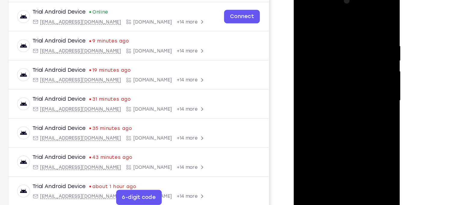
click at [314, 48] on div at bounding box center [336, 78] width 76 height 168
click at [311, 34] on div at bounding box center [336, 78] width 76 height 168
click at [367, 20] on div at bounding box center [336, 78] width 76 height 168
click at [346, 38] on div at bounding box center [336, 78] width 76 height 168
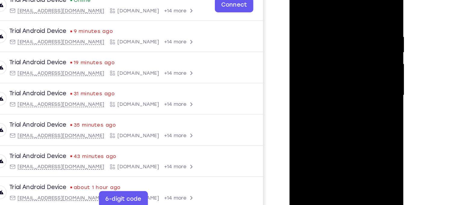
click at [329, 43] on div at bounding box center [332, 64] width 76 height 168
click at [366, 47] on div at bounding box center [332, 64] width 76 height 168
click at [312, 143] on div at bounding box center [332, 64] width 76 height 168
click at [310, 144] on div at bounding box center [332, 64] width 76 height 168
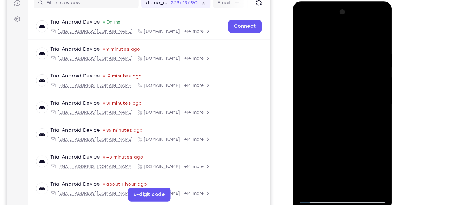
click at [313, 61] on div at bounding box center [335, 90] width 76 height 168
click at [336, 51] on div at bounding box center [335, 90] width 76 height 168
click at [309, 160] on div at bounding box center [335, 90] width 76 height 168
click at [346, 159] on div at bounding box center [335, 90] width 76 height 168
click at [332, 29] on div at bounding box center [335, 90] width 76 height 168
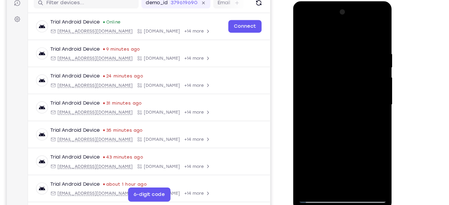
click at [334, 161] on div at bounding box center [335, 90] width 76 height 168
click at [330, 81] on div at bounding box center [335, 90] width 76 height 168
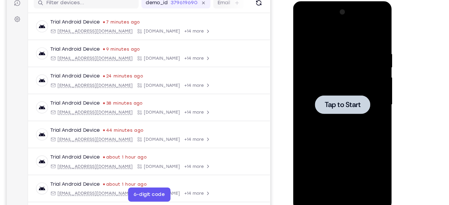
click at [298, 49] on div at bounding box center [345, 108] width 96 height 185
click at [305, 37] on div at bounding box center [335, 90] width 76 height 168
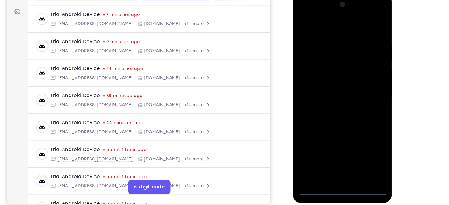
click at [332, 163] on div at bounding box center [335, 82] width 76 height 168
click at [358, 132] on div at bounding box center [335, 82] width 76 height 168
click at [316, 21] on div at bounding box center [335, 82] width 76 height 168
click at [362, 80] on div at bounding box center [335, 82] width 76 height 168
click at [327, 95] on div at bounding box center [335, 82] width 76 height 168
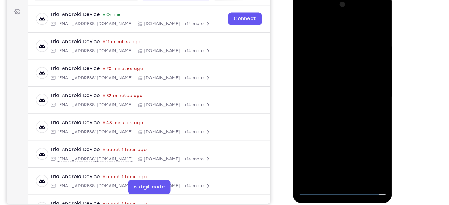
click at [326, 79] on div at bounding box center [335, 82] width 76 height 168
click at [329, 109] on div at bounding box center [335, 82] width 76 height 168
click at [349, 153] on div at bounding box center [335, 82] width 76 height 168
click at [332, 118] on div at bounding box center [335, 82] width 76 height 168
click at [312, 162] on div at bounding box center [335, 82] width 76 height 168
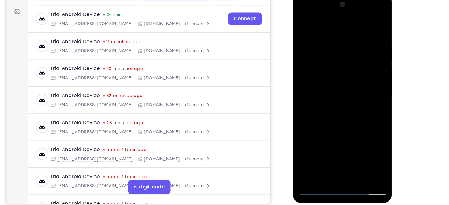
click at [362, 155] on div at bounding box center [335, 82] width 76 height 168
click at [367, 22] on div at bounding box center [335, 82] width 76 height 168
click at [338, 116] on div at bounding box center [335, 82] width 76 height 168
click at [327, 32] on div at bounding box center [335, 82] width 76 height 168
click at [323, 135] on div at bounding box center [335, 82] width 76 height 168
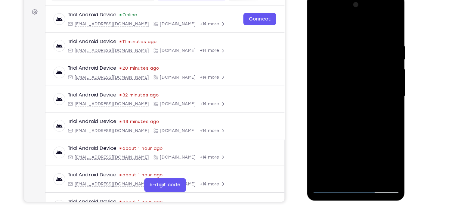
scroll to position [78, 0]
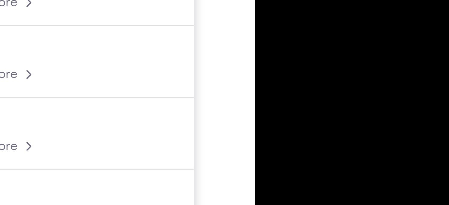
drag, startPoint x: 280, startPoint y: -88, endPoint x: 281, endPoint y: -81, distance: 7.0
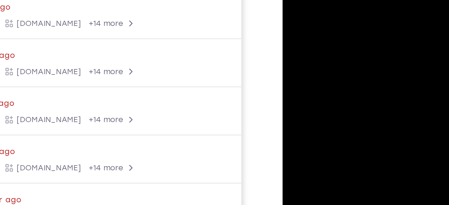
click at [308, 0] on div at bounding box center [325, 10] width 76 height 168
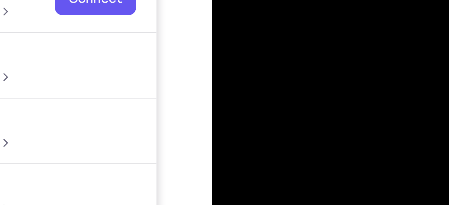
scroll to position [78, 0]
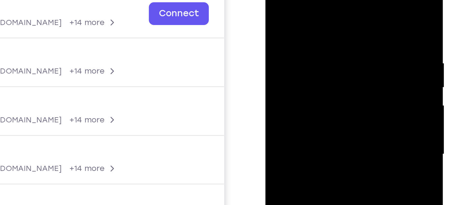
click at [329, 22] on div at bounding box center [308, 57] width 76 height 168
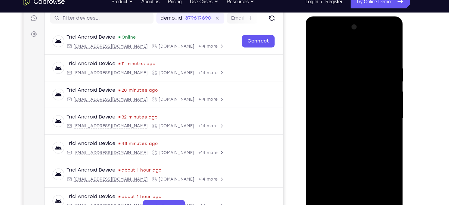
scroll to position [77, 0]
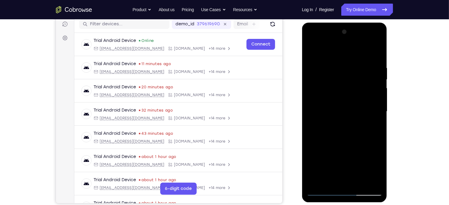
click at [312, 69] on div at bounding box center [344, 111] width 76 height 168
click at [377, 52] on div at bounding box center [344, 111] width 76 height 168
click at [367, 40] on div at bounding box center [344, 111] width 76 height 168
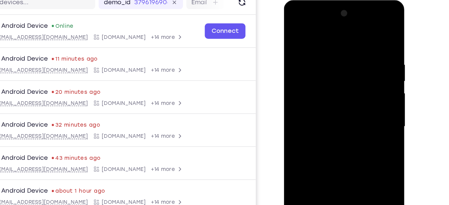
click at [328, 43] on div at bounding box center [326, 89] width 76 height 168
click at [293, 28] on div at bounding box center [326, 89] width 76 height 168
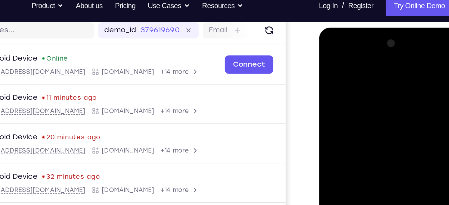
click at [345, 88] on div at bounding box center [361, 116] width 76 height 168
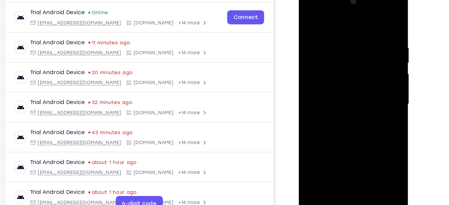
click at [362, 47] on div at bounding box center [341, 78] width 76 height 168
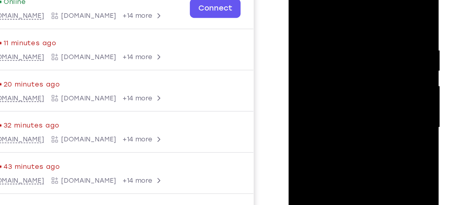
scroll to position [77, 0]
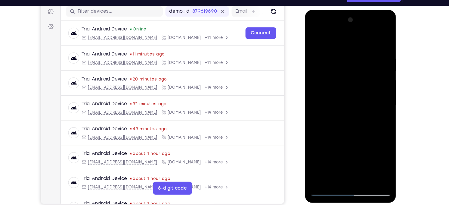
click at [320, 168] on div at bounding box center [347, 98] width 76 height 168
click at [332, 171] on div at bounding box center [347, 98] width 76 height 168
click at [344, 37] on div at bounding box center [347, 98] width 76 height 168
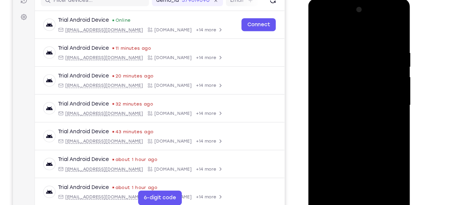
click at [362, 109] on div at bounding box center [351, 87] width 76 height 168
drag, startPoint x: 347, startPoint y: 141, endPoint x: 346, endPoint y: 40, distance: 101.7
click at [346, 40] on div at bounding box center [351, 87] width 76 height 168
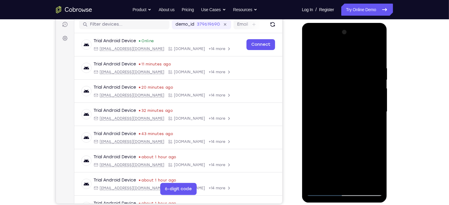
drag, startPoint x: 342, startPoint y: 170, endPoint x: 335, endPoint y: 119, distance: 51.0
click at [335, 119] on div at bounding box center [344, 111] width 76 height 168
click at [345, 48] on div at bounding box center [344, 111] width 76 height 168
click at [334, 104] on div at bounding box center [344, 111] width 76 height 168
click at [326, 111] on div at bounding box center [344, 111] width 76 height 168
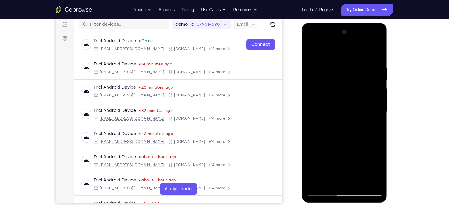
click at [342, 102] on div at bounding box center [344, 111] width 76 height 168
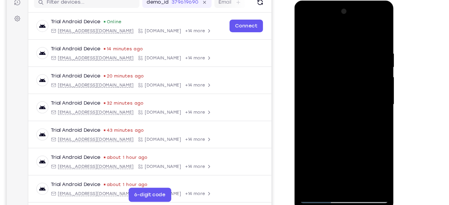
click at [336, 73] on div at bounding box center [337, 89] width 76 height 168
drag, startPoint x: 326, startPoint y: 152, endPoint x: 326, endPoint y: 37, distance: 114.6
click at [326, 37] on div at bounding box center [337, 89] width 76 height 168
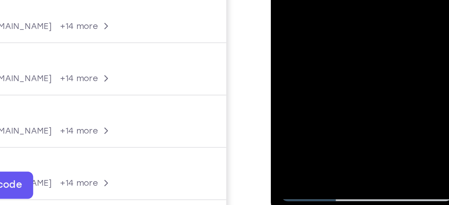
drag, startPoint x: 295, startPoint y: -34, endPoint x: 293, endPoint y: -71, distance: 37.7
drag, startPoint x: 291, startPoint y: -41, endPoint x: 293, endPoint y: -85, distance: 44.6
drag, startPoint x: 288, startPoint y: -46, endPoint x: 290, endPoint y: -93, distance: 47.0
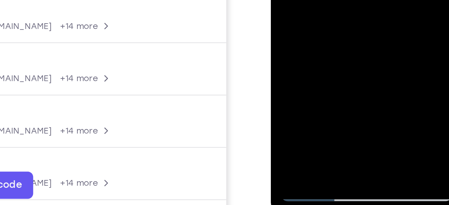
drag, startPoint x: 292, startPoint y: -57, endPoint x: 294, endPoint y: -82, distance: 25.6
drag, startPoint x: 294, startPoint y: -50, endPoint x: 292, endPoint y: -88, distance: 37.6
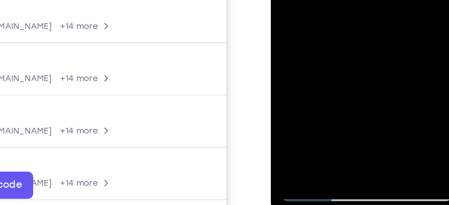
drag, startPoint x: 290, startPoint y: -42, endPoint x: 290, endPoint y: -77, distance: 35.2
drag, startPoint x: 289, startPoint y: -42, endPoint x: 290, endPoint y: -76, distance: 34.0
drag, startPoint x: 289, startPoint y: -41, endPoint x: 292, endPoint y: -79, distance: 38.1
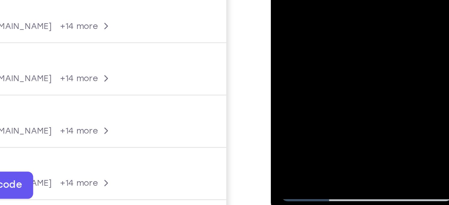
drag, startPoint x: 295, startPoint y: -47, endPoint x: 298, endPoint y: -85, distance: 38.0
drag, startPoint x: 295, startPoint y: -50, endPoint x: 296, endPoint y: -89, distance: 39.1
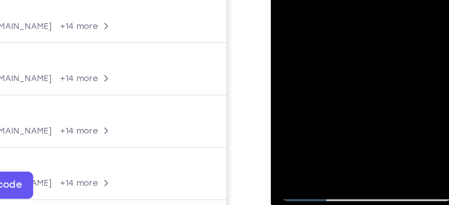
drag, startPoint x: 294, startPoint y: -46, endPoint x: 294, endPoint y: -75, distance: 29.5
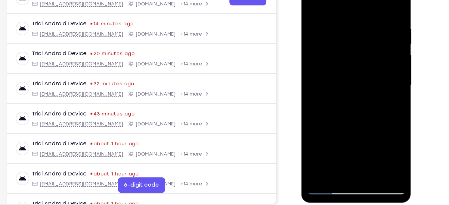
scroll to position [76, 0]
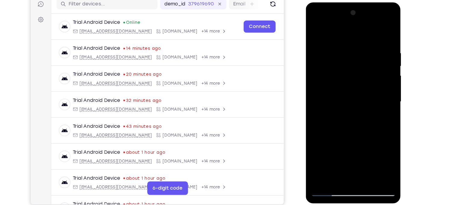
click at [325, 31] on div at bounding box center [348, 91] width 76 height 168
click at [327, 172] on div at bounding box center [348, 91] width 76 height 168
click at [331, 160] on div at bounding box center [348, 91] width 76 height 168
click at [326, 31] on div at bounding box center [348, 91] width 76 height 168
drag, startPoint x: 338, startPoint y: 38, endPoint x: 340, endPoint y: 139, distance: 101.1
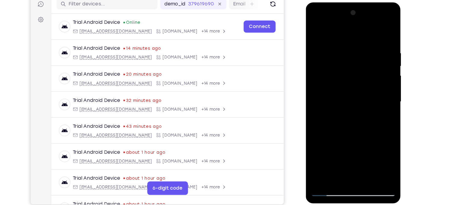
click at [340, 139] on div at bounding box center [348, 91] width 76 height 168
click at [325, 171] on div at bounding box center [348, 91] width 76 height 168
click at [329, 159] on div at bounding box center [348, 91] width 76 height 168
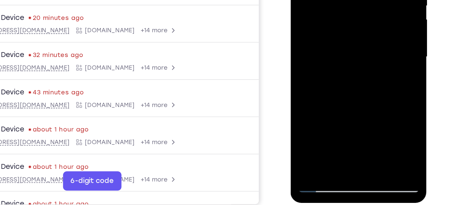
click at [318, 73] on div at bounding box center [333, 3] width 76 height 168
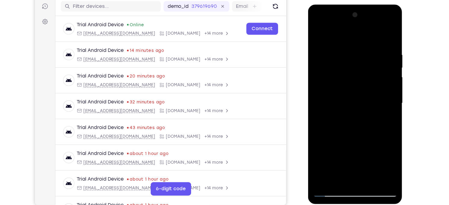
click at [331, 161] on div at bounding box center [350, 93] width 76 height 168
click at [381, 34] on div at bounding box center [350, 93] width 76 height 168
click at [324, 153] on div at bounding box center [350, 93] width 76 height 168
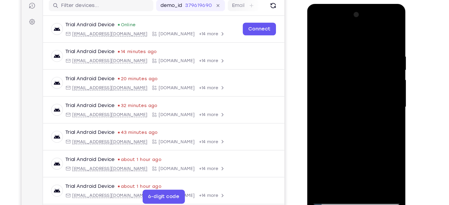
click at [317, 155] on div at bounding box center [349, 92] width 76 height 168
click at [350, 93] on div at bounding box center [349, 92] width 76 height 168
click at [350, 92] on div at bounding box center [349, 92] width 76 height 168
click at [347, 91] on div at bounding box center [349, 92] width 76 height 168
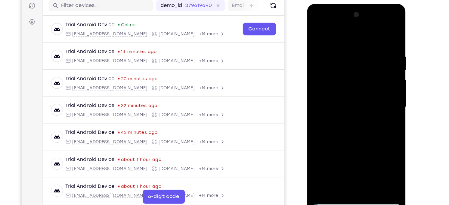
click at [347, 102] on div at bounding box center [349, 92] width 76 height 168
click at [330, 65] on div at bounding box center [349, 92] width 76 height 168
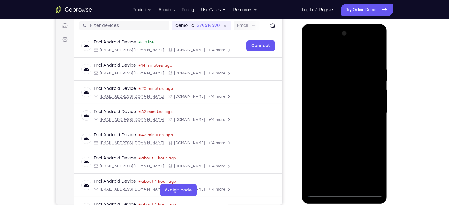
click at [369, 43] on div at bounding box center [344, 112] width 76 height 168
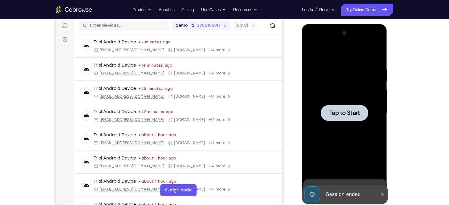
click at [348, 110] on span "Tap to Start" at bounding box center [344, 113] width 31 height 6
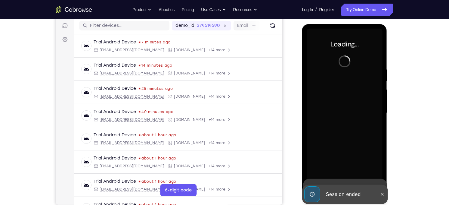
scroll to position [79, 0]
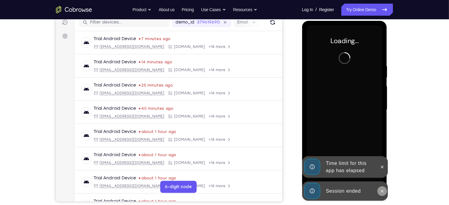
click at [380, 190] on icon at bounding box center [381, 190] width 5 height 5
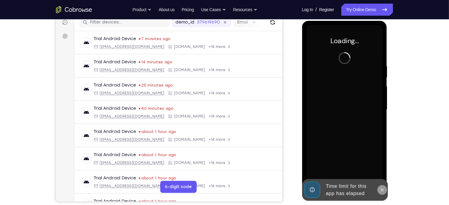
click at [380, 170] on div at bounding box center [344, 109] width 76 height 168
click at [381, 190] on icon at bounding box center [381, 189] width 5 height 5
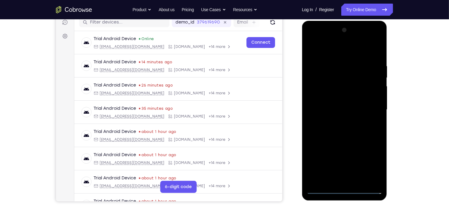
click at [345, 189] on div at bounding box center [344, 109] width 76 height 168
click at [371, 163] on div at bounding box center [344, 109] width 76 height 168
click at [340, 49] on div at bounding box center [344, 109] width 76 height 168
click at [371, 110] on div at bounding box center [344, 109] width 76 height 168
click at [336, 123] on div at bounding box center [344, 109] width 76 height 168
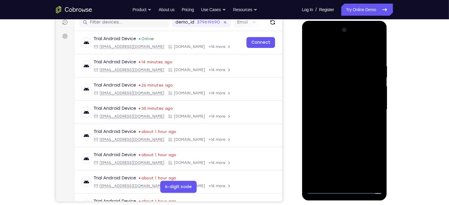
click at [336, 105] on div at bounding box center [344, 109] width 76 height 168
click at [342, 132] on div at bounding box center [344, 109] width 76 height 168
click at [360, 181] on div at bounding box center [344, 109] width 76 height 168
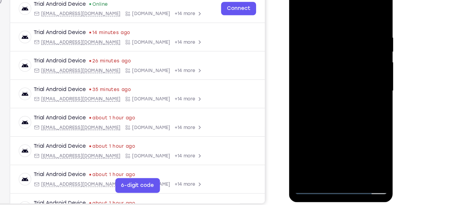
scroll to position [76, 0]
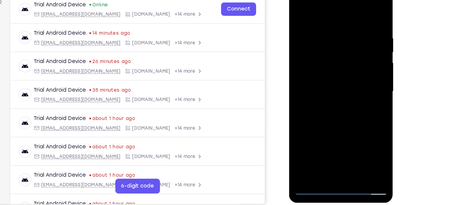
click at [335, 104] on div at bounding box center [331, 71] width 76 height 168
click at [331, 70] on div at bounding box center [331, 71] width 76 height 168
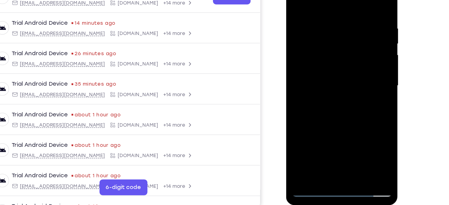
scroll to position [76, 0]
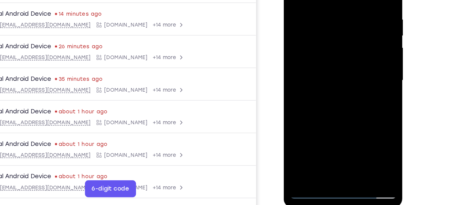
click at [311, 109] on div at bounding box center [326, 45] width 76 height 168
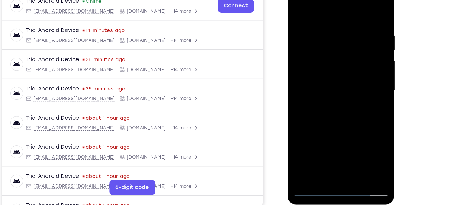
click at [314, 137] on div at bounding box center [330, 67] width 76 height 168
click at [307, 137] on div at bounding box center [330, 67] width 76 height 168
click at [320, 31] on div at bounding box center [330, 67] width 76 height 168
click at [312, 134] on div at bounding box center [330, 67] width 76 height 168
drag, startPoint x: 309, startPoint y: 125, endPoint x: 302, endPoint y: 30, distance: 95.3
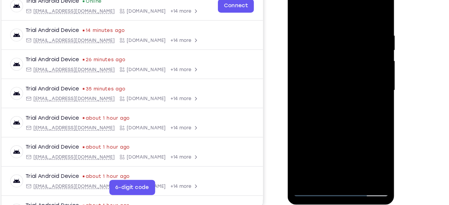
click at [302, 30] on div at bounding box center [330, 67] width 76 height 168
drag, startPoint x: 309, startPoint y: 126, endPoint x: 310, endPoint y: 58, distance: 68.3
click at [310, 58] on div at bounding box center [330, 67] width 76 height 168
drag, startPoint x: 308, startPoint y: 103, endPoint x: 313, endPoint y: 37, distance: 66.0
click at [313, 37] on div at bounding box center [330, 67] width 76 height 168
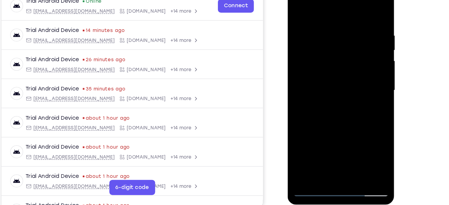
drag, startPoint x: 309, startPoint y: 126, endPoint x: 313, endPoint y: 53, distance: 73.2
click at [313, 53] on div at bounding box center [330, 67] width 76 height 168
click at [316, 90] on div at bounding box center [330, 67] width 76 height 168
click at [316, 65] on div at bounding box center [330, 67] width 76 height 168
click at [362, 138] on div at bounding box center [330, 67] width 76 height 168
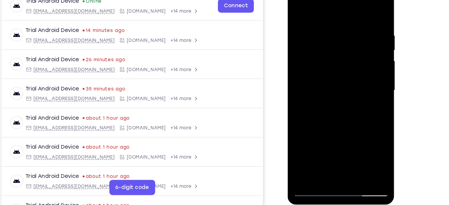
click at [297, 1] on div at bounding box center [330, 67] width 76 height 168
click at [317, 138] on div at bounding box center [330, 67] width 76 height 168
click at [362, 115] on div at bounding box center [330, 67] width 76 height 168
click at [317, 116] on div at bounding box center [330, 67] width 76 height 168
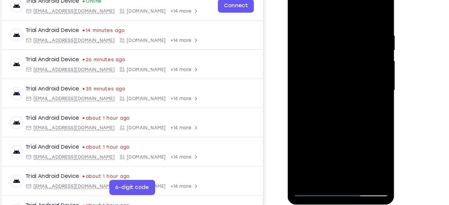
click at [330, 134] on div at bounding box center [330, 67] width 76 height 168
click at [316, 103] on div at bounding box center [330, 67] width 76 height 168
click at [336, 126] on div at bounding box center [330, 67] width 76 height 168
click at [324, 117] on div at bounding box center [330, 67] width 76 height 168
click at [311, 115] on div at bounding box center [330, 67] width 76 height 168
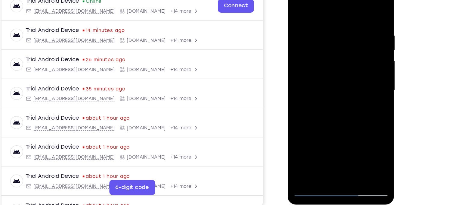
click at [323, 116] on div at bounding box center [330, 67] width 76 height 168
click at [310, 117] on div at bounding box center [330, 67] width 76 height 168
click at [327, 135] on div at bounding box center [330, 67] width 76 height 168
click at [330, 118] on div at bounding box center [330, 67] width 76 height 168
click at [310, 118] on div at bounding box center [330, 67] width 76 height 168
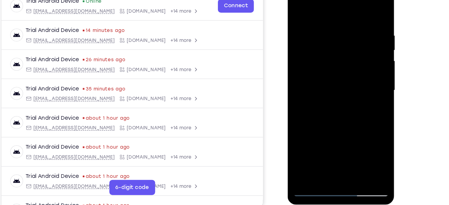
click at [329, 136] on div at bounding box center [330, 67] width 76 height 168
click at [357, 105] on div at bounding box center [330, 67] width 76 height 168
click at [331, 116] on div at bounding box center [330, 67] width 76 height 168
click at [362, 105] on div at bounding box center [330, 67] width 76 height 168
click at [343, 105] on div at bounding box center [330, 67] width 76 height 168
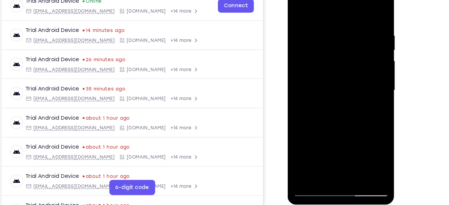
click at [332, 135] on div at bounding box center [330, 67] width 76 height 168
click at [337, 119] on div at bounding box center [330, 67] width 76 height 168
click at [325, 109] on div at bounding box center [330, 67] width 76 height 168
click at [317, 126] on div at bounding box center [330, 67] width 76 height 168
click at [354, 105] on div at bounding box center [330, 67] width 76 height 168
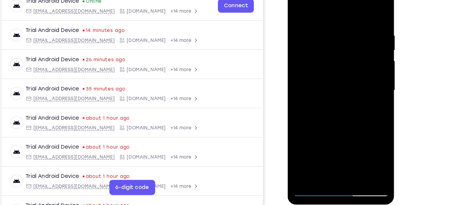
click at [355, 112] on div at bounding box center [330, 67] width 76 height 168
click at [354, 82] on div at bounding box center [330, 67] width 76 height 168
click at [360, 82] on div at bounding box center [330, 67] width 76 height 168
click at [296, 6] on div at bounding box center [330, 67] width 76 height 168
click at [299, 5] on div at bounding box center [330, 67] width 76 height 168
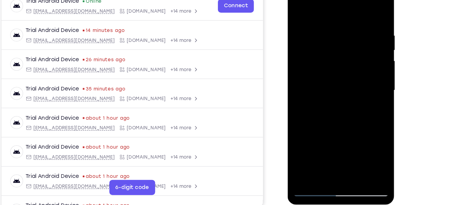
click at [321, 23] on div at bounding box center [330, 67] width 76 height 168
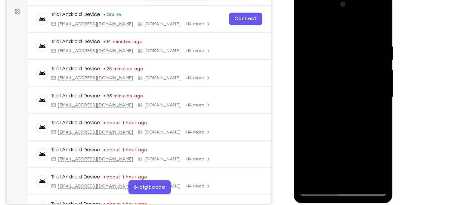
scroll to position [76, 0]
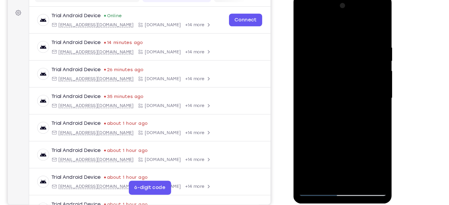
click at [359, 74] on div at bounding box center [336, 84] width 76 height 168
click at [304, 82] on div at bounding box center [336, 84] width 76 height 168
click at [361, 73] on div at bounding box center [336, 84] width 76 height 168
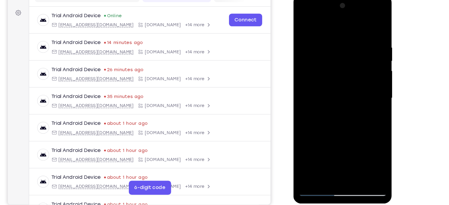
click at [361, 73] on div at bounding box center [336, 84] width 76 height 168
click at [349, 153] on div at bounding box center [336, 84] width 76 height 168
drag, startPoint x: 337, startPoint y: 42, endPoint x: 355, endPoint y: 140, distance: 99.5
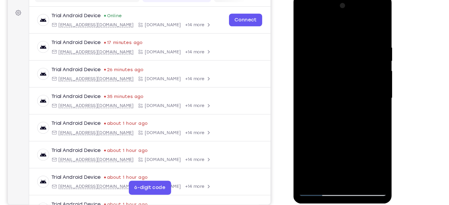
click at [355, 140] on div at bounding box center [336, 84] width 76 height 168
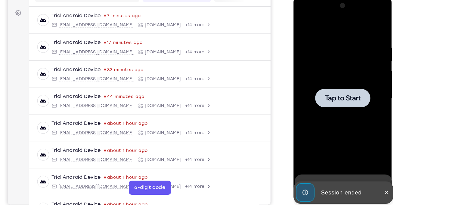
click at [346, 78] on div at bounding box center [336, 84] width 48 height 16
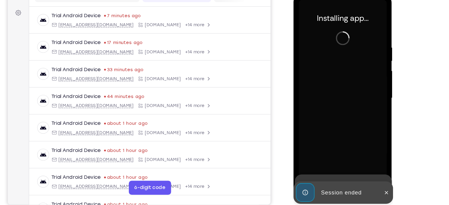
scroll to position [79, 0]
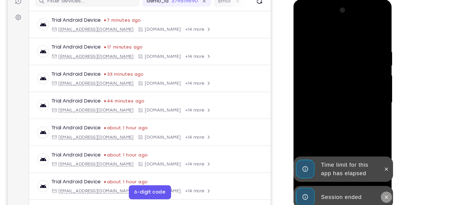
click at [375, 165] on button at bounding box center [374, 170] width 10 height 10
click at [375, 180] on div "Time limit for this app has elapsed Session ended" at bounding box center [336, 180] width 86 height 0
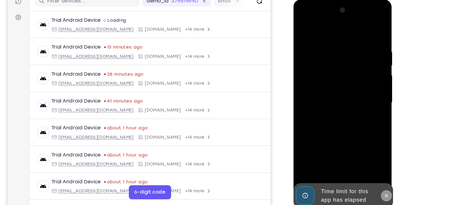
click at [373, 163] on button at bounding box center [374, 168] width 10 height 10
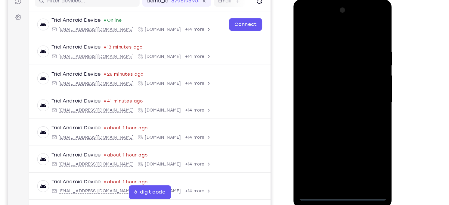
click at [339, 170] on div at bounding box center [336, 88] width 76 height 168
click at [358, 143] on div at bounding box center [336, 88] width 76 height 168
click at [326, 36] on div at bounding box center [336, 88] width 76 height 168
click at [328, 31] on div at bounding box center [336, 88] width 76 height 168
click at [368, 83] on div at bounding box center [336, 88] width 76 height 168
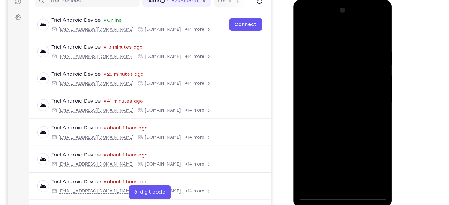
click at [326, 98] on div at bounding box center [336, 88] width 76 height 168
click at [328, 85] on div at bounding box center [336, 88] width 76 height 168
click at [339, 110] on div at bounding box center [336, 88] width 76 height 168
click at [349, 158] on div at bounding box center [336, 88] width 76 height 168
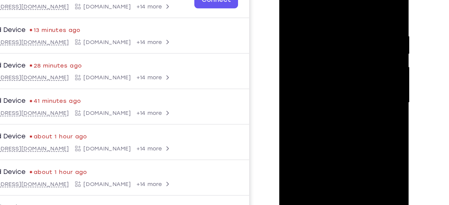
click at [317, 90] on div at bounding box center [322, 56] width 76 height 168
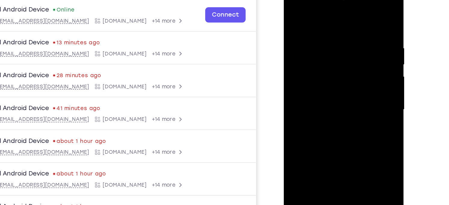
click at [330, 71] on div at bounding box center [326, 73] width 76 height 168
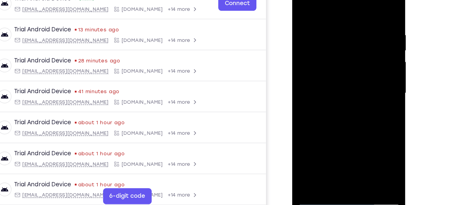
click at [316, 135] on div at bounding box center [335, 63] width 76 height 168
click at [310, 131] on div at bounding box center [335, 63] width 76 height 168
click at [320, 24] on div at bounding box center [335, 63] width 76 height 168
click at [320, 131] on div at bounding box center [335, 63] width 76 height 168
drag, startPoint x: 312, startPoint y: 123, endPoint x: 309, endPoint y: 32, distance: 91.5
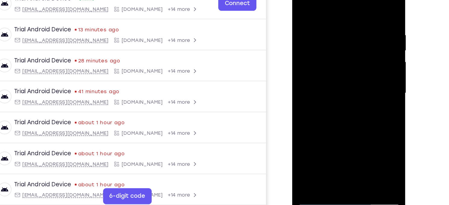
click at [309, 32] on div at bounding box center [335, 63] width 76 height 168
drag, startPoint x: 310, startPoint y: 115, endPoint x: 312, endPoint y: 20, distance: 94.8
click at [312, 20] on div at bounding box center [335, 63] width 76 height 168
drag, startPoint x: 315, startPoint y: 108, endPoint x: 318, endPoint y: 42, distance: 66.0
click at [318, 42] on div at bounding box center [335, 63] width 76 height 168
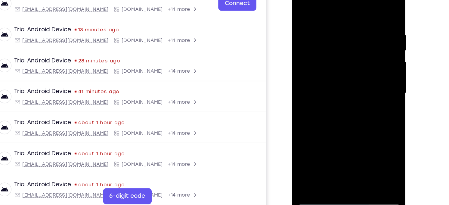
drag, startPoint x: 311, startPoint y: 106, endPoint x: 315, endPoint y: 47, distance: 59.4
click at [315, 47] on div at bounding box center [335, 63] width 76 height 168
click at [312, 119] on div at bounding box center [335, 63] width 76 height 168
click at [320, 55] on div at bounding box center [335, 63] width 76 height 168
click at [360, 130] on div at bounding box center [335, 63] width 76 height 168
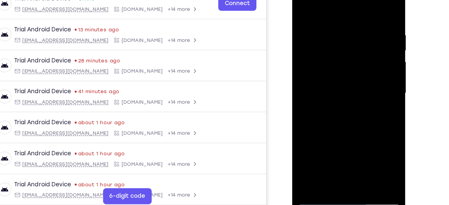
click at [301, 0] on div at bounding box center [335, 63] width 76 height 168
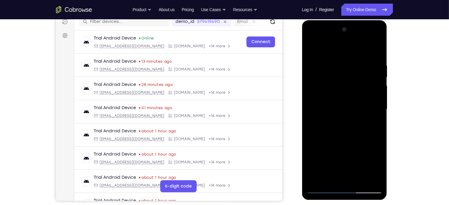
click at [327, 175] on div at bounding box center [344, 108] width 76 height 168
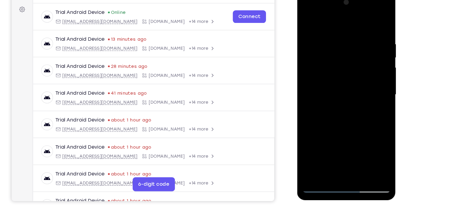
scroll to position [79, 0]
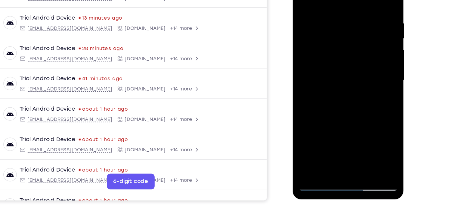
click at [327, 100] on div at bounding box center [335, 53] width 76 height 168
click at [337, 100] on div at bounding box center [335, 53] width 76 height 168
click at [331, 122] on div at bounding box center [335, 53] width 76 height 168
click at [319, 102] on div at bounding box center [335, 53] width 76 height 168
click at [368, 92] on div at bounding box center [335, 53] width 76 height 168
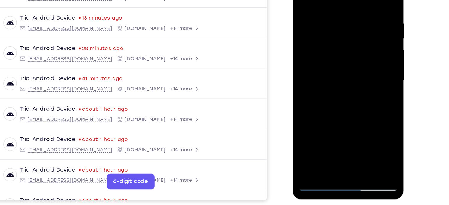
click at [362, 113] on div at bounding box center [335, 53] width 76 height 168
click at [338, 119] on div at bounding box center [335, 53] width 76 height 168
click at [336, 104] on div at bounding box center [335, 53] width 76 height 168
click at [317, 102] on div at bounding box center [335, 53] width 76 height 168
click at [338, 125] on div at bounding box center [335, 53] width 76 height 168
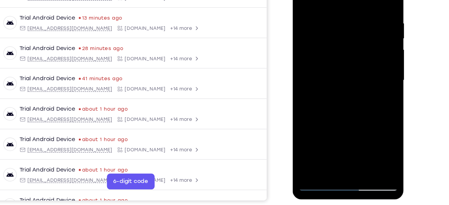
click at [361, 88] on div at bounding box center [335, 53] width 76 height 168
click at [335, 100] on div at bounding box center [335, 53] width 76 height 168
click at [337, 81] on div at bounding box center [335, 53] width 76 height 168
click at [354, 101] on div at bounding box center [335, 53] width 76 height 168
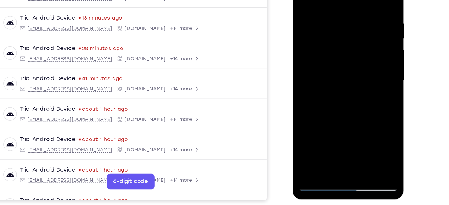
click at [364, 102] on div at bounding box center [335, 53] width 76 height 168
click at [350, 102] on div at bounding box center [335, 53] width 76 height 168
click at [335, 121] on div at bounding box center [335, 53] width 76 height 168
click at [340, 99] on div at bounding box center [335, 53] width 76 height 168
click at [329, 90] on div at bounding box center [335, 53] width 76 height 168
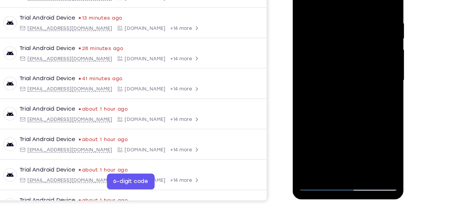
click at [322, 113] on div at bounding box center [335, 53] width 76 height 168
click at [361, 90] on div at bounding box center [335, 53] width 76 height 168
click at [359, 100] on div at bounding box center [335, 53] width 76 height 168
click at [369, 110] on div at bounding box center [335, 53] width 76 height 168
click at [363, 100] on div at bounding box center [335, 53] width 76 height 168
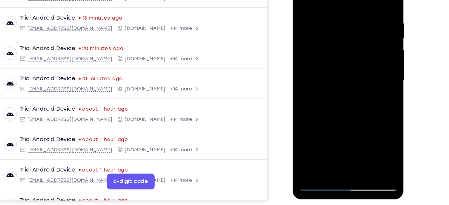
click at [354, 79] on div at bounding box center [335, 53] width 76 height 168
click at [320, 94] on div at bounding box center [335, 53] width 76 height 168
click at [341, 110] on div at bounding box center [335, 53] width 76 height 168
click at [327, 102] on div at bounding box center [335, 53] width 76 height 168
click at [314, 102] on div at bounding box center [335, 53] width 76 height 168
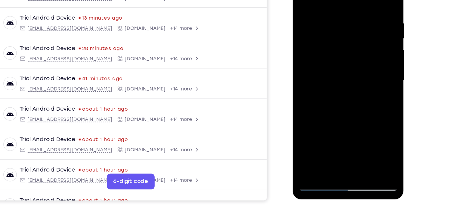
click at [327, 102] on div at bounding box center [335, 53] width 76 height 168
click at [314, 103] on div at bounding box center [335, 53] width 76 height 168
click at [336, 120] on div at bounding box center [335, 53] width 76 height 168
click at [341, 113] on div at bounding box center [335, 53] width 76 height 168
click at [334, 102] on div at bounding box center [335, 53] width 76 height 168
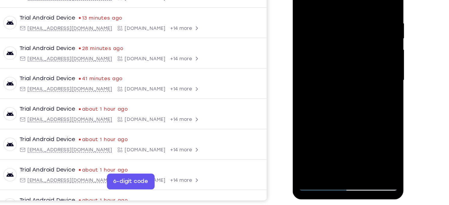
click at [346, 101] on div at bounding box center [335, 53] width 76 height 168
click at [334, 101] on div at bounding box center [335, 53] width 76 height 168
click at [332, 120] on div at bounding box center [335, 53] width 76 height 168
click at [335, 101] on div at bounding box center [335, 53] width 76 height 168
click at [340, 93] on div at bounding box center [335, 53] width 76 height 168
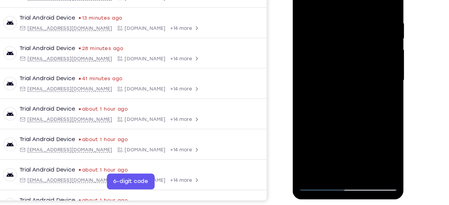
click at [353, 103] on div at bounding box center [335, 53] width 76 height 168
click at [329, 102] on div at bounding box center [335, 53] width 76 height 168
click at [345, 89] on div at bounding box center [335, 53] width 76 height 168
click at [368, 111] on div at bounding box center [335, 53] width 76 height 168
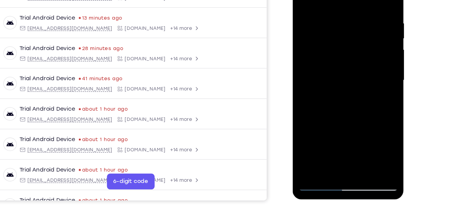
click at [368, 111] on div at bounding box center [335, 53] width 76 height 168
click at [347, 88] on div at bounding box center [335, 53] width 76 height 168
click at [336, 100] on div at bounding box center [335, 53] width 76 height 168
click at [329, 101] on div at bounding box center [335, 53] width 76 height 168
click at [361, 101] on div at bounding box center [335, 53] width 76 height 168
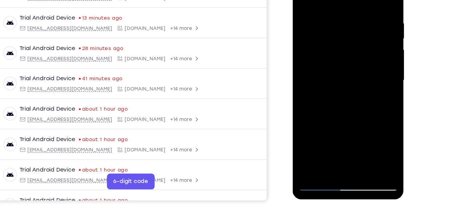
click at [364, 69] on div at bounding box center [335, 53] width 76 height 168
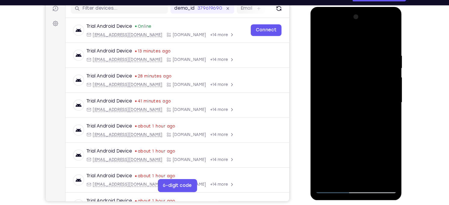
click at [320, 33] on div at bounding box center [353, 95] width 76 height 168
click at [383, 25] on div at bounding box center [353, 95] width 76 height 168
click at [364, 56] on div at bounding box center [353, 95] width 76 height 168
click at [329, 176] on div at bounding box center [353, 95] width 76 height 168
click at [375, 151] on div at bounding box center [353, 95] width 76 height 168
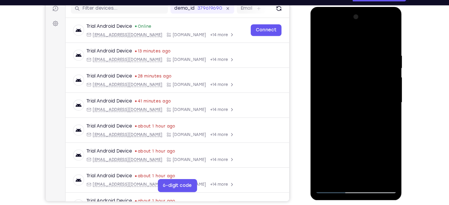
click at [376, 23] on div at bounding box center [353, 95] width 76 height 168
click at [348, 23] on div at bounding box center [353, 95] width 76 height 168
click at [322, 25] on div at bounding box center [353, 95] width 76 height 168
click at [348, 80] on div at bounding box center [353, 95] width 76 height 168
click at [338, 102] on div at bounding box center [353, 95] width 76 height 168
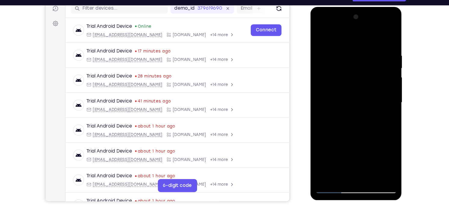
click at [331, 121] on div at bounding box center [353, 95] width 76 height 168
click at [346, 131] on div at bounding box center [353, 95] width 76 height 168
click at [356, 83] on div at bounding box center [353, 95] width 76 height 168
drag, startPoint x: 341, startPoint y: 125, endPoint x: 345, endPoint y: 83, distance: 42.8
click at [345, 83] on div at bounding box center [353, 95] width 76 height 168
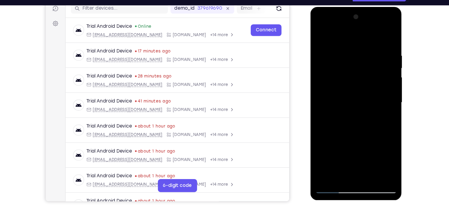
click at [332, 164] on div at bounding box center [353, 95] width 76 height 168
click at [344, 83] on div at bounding box center [353, 95] width 76 height 168
click at [329, 82] on div at bounding box center [353, 95] width 76 height 168
click at [326, 106] on div at bounding box center [353, 95] width 76 height 168
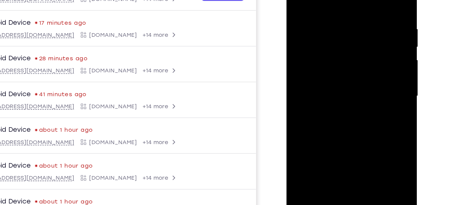
scroll to position [79, 0]
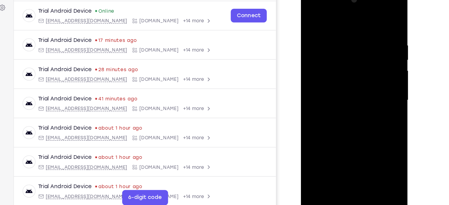
click at [349, 57] on div at bounding box center [343, 77] width 76 height 168
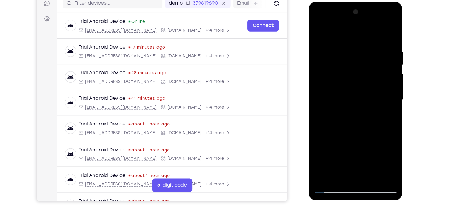
click at [355, 157] on div at bounding box center [351, 90] width 76 height 168
click at [356, 156] on div at bounding box center [351, 90] width 76 height 168
click at [317, 33] on div at bounding box center [351, 90] width 76 height 168
click at [375, 19] on div at bounding box center [351, 90] width 76 height 168
click at [346, 38] on div at bounding box center [351, 90] width 76 height 168
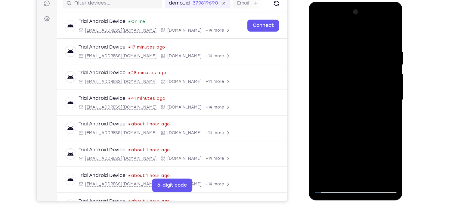
drag, startPoint x: 362, startPoint y: 47, endPoint x: 365, endPoint y: 104, distance: 57.8
click at [365, 104] on div at bounding box center [351, 90] width 76 height 168
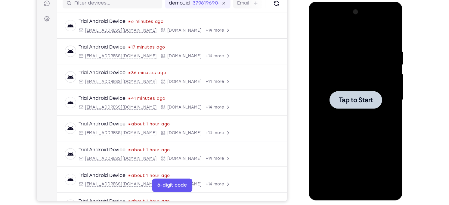
click at [327, 90] on div at bounding box center [351, 90] width 48 height 16
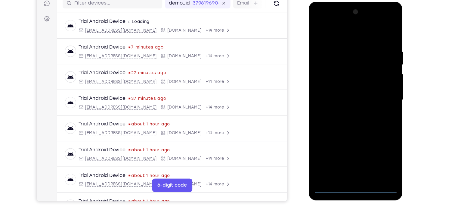
click at [352, 170] on div at bounding box center [351, 90] width 76 height 168
click at [374, 139] on div at bounding box center [351, 90] width 76 height 168
click at [335, 36] on div at bounding box center [351, 90] width 76 height 168
click at [375, 88] on div at bounding box center [351, 90] width 76 height 168
click at [343, 99] on div at bounding box center [351, 90] width 76 height 168
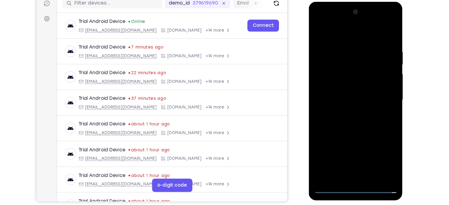
click at [343, 87] on div at bounding box center [351, 90] width 76 height 168
click at [340, 115] on div at bounding box center [351, 90] width 76 height 168
click at [364, 162] on div at bounding box center [351, 90] width 76 height 168
click at [347, 119] on div at bounding box center [351, 90] width 76 height 168
click at [357, 97] on div at bounding box center [351, 90] width 76 height 168
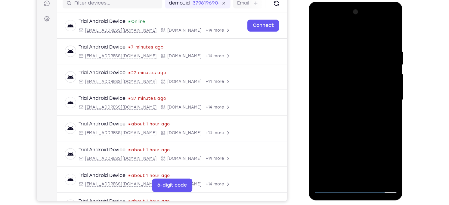
click at [357, 102] on div at bounding box center [351, 90] width 76 height 168
click at [377, 19] on div at bounding box center [351, 90] width 76 height 168
click at [382, 17] on div at bounding box center [351, 90] width 76 height 168
click at [352, 31] on div at bounding box center [351, 90] width 76 height 168
click at [341, 20] on div at bounding box center [351, 90] width 76 height 168
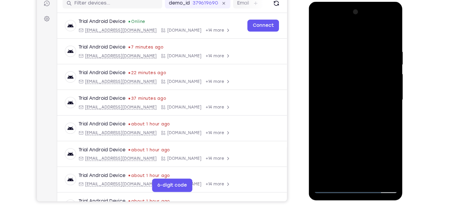
click at [344, 100] on div at bounding box center [351, 90] width 76 height 168
click at [343, 78] on div at bounding box center [351, 90] width 76 height 168
click at [339, 87] on div at bounding box center [351, 90] width 76 height 168
click at [350, 74] on div at bounding box center [351, 90] width 76 height 168
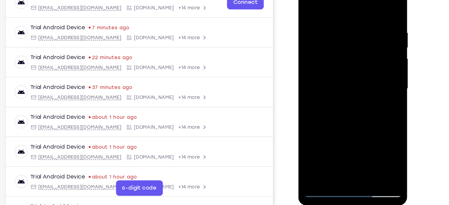
scroll to position [88, 0]
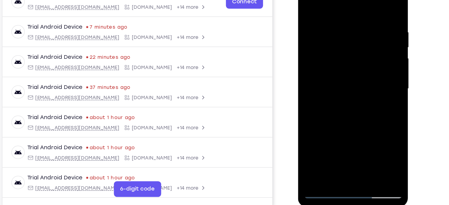
click at [374, 0] on div at bounding box center [340, 62] width 76 height 168
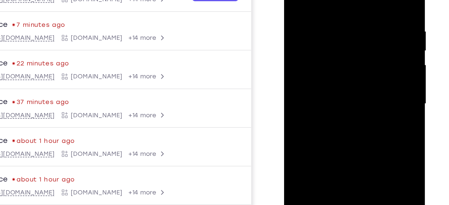
click at [298, 3] on div at bounding box center [326, 45] width 76 height 168
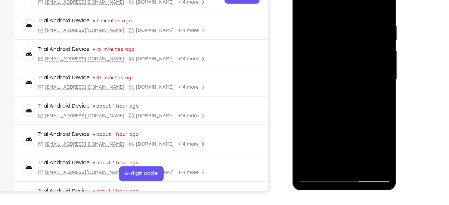
click at [366, 45] on div at bounding box center [335, 59] width 76 height 168
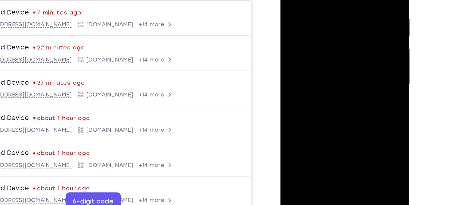
click at [337, 110] on div at bounding box center [323, 39] width 76 height 168
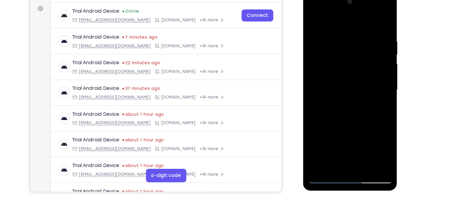
scroll to position [88, 0]
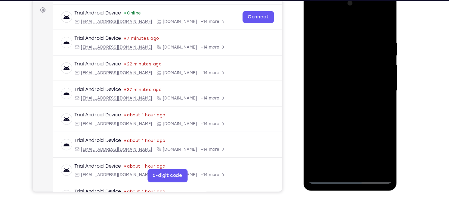
click at [346, 114] on div at bounding box center [345, 82] width 76 height 168
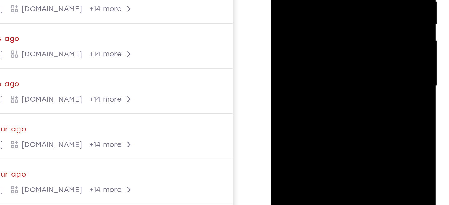
click at [302, 1] on div at bounding box center [313, 2] width 76 height 168
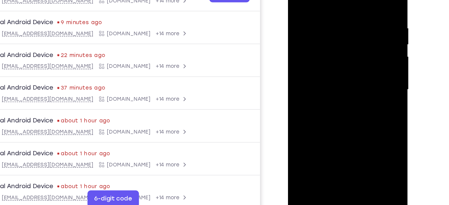
click at [317, 110] on div at bounding box center [330, 53] width 76 height 168
click at [310, 130] on div at bounding box center [330, 53] width 76 height 168
click at [307, 133] on div at bounding box center [330, 53] width 76 height 168
click at [324, 60] on div at bounding box center [330, 53] width 76 height 168
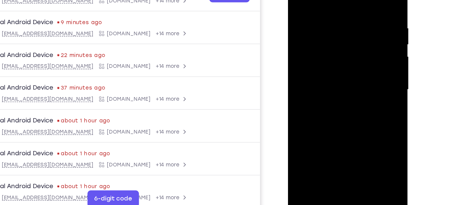
click at [306, 0] on div at bounding box center [330, 53] width 76 height 168
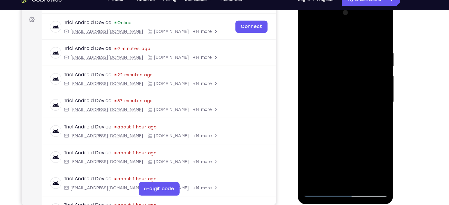
click at [366, 89] on div at bounding box center [340, 91] width 76 height 168
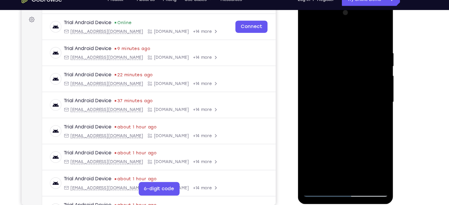
click at [366, 89] on div at bounding box center [340, 91] width 76 height 168
click at [372, 16] on div at bounding box center [340, 91] width 76 height 168
click at [314, 160] on div at bounding box center [340, 91] width 76 height 168
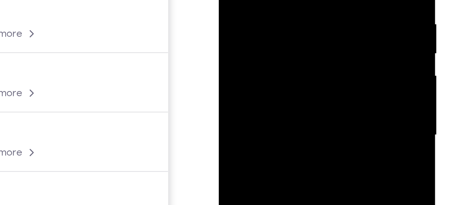
drag, startPoint x: 292, startPoint y: -49, endPoint x: 265, endPoint y: -46, distance: 26.3
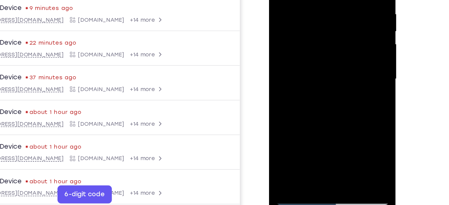
click at [318, 0] on div at bounding box center [311, 35] width 76 height 168
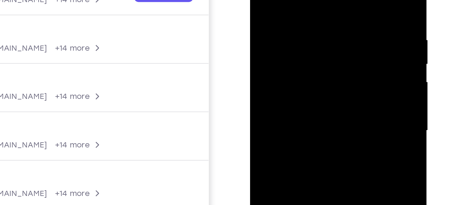
click at [316, 0] on div at bounding box center [292, 34] width 76 height 168
click at [323, 0] on div at bounding box center [292, 34] width 76 height 168
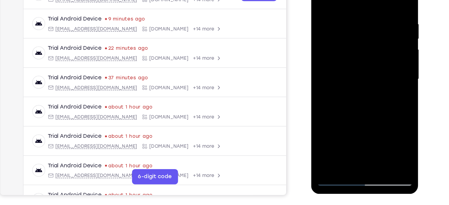
drag, startPoint x: 369, startPoint y: 25, endPoint x: 370, endPoint y: 52, distance: 27.1
click at [370, 52] on div at bounding box center [353, 56] width 76 height 168
click at [385, 0] on div at bounding box center [353, 56] width 76 height 168
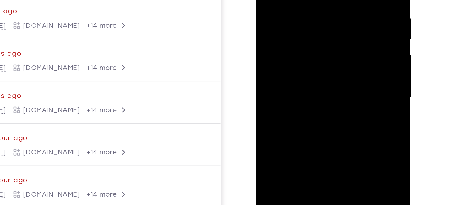
scroll to position [81, 0]
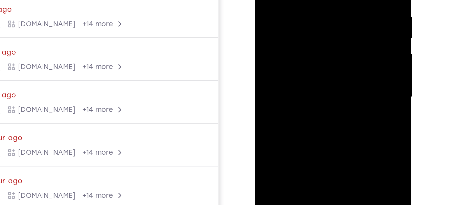
drag, startPoint x: 287, startPoint y: 55, endPoint x: 286, endPoint y: 2, distance: 53.3
click at [286, 2] on div at bounding box center [297, 22] width 76 height 168
drag, startPoint x: 282, startPoint y: 50, endPoint x: 283, endPoint y: -6, distance: 56.3
click at [283, 0] on div at bounding box center [297, 22] width 76 height 168
drag, startPoint x: 280, startPoint y: 54, endPoint x: 280, endPoint y: -3, distance: 57.2
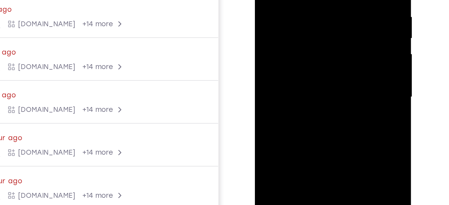
click at [280, 0] on div at bounding box center [297, 22] width 76 height 168
drag, startPoint x: 281, startPoint y: 48, endPoint x: 283, endPoint y: 8, distance: 40.1
click at [283, 8] on div at bounding box center [297, 22] width 76 height 168
click at [281, 26] on div at bounding box center [297, 22] width 76 height 168
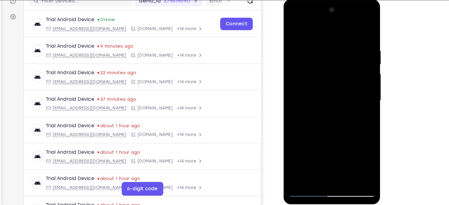
drag, startPoint x: 312, startPoint y: 40, endPoint x: 313, endPoint y: 85, distance: 45.2
click at [313, 85] on div at bounding box center [326, 88] width 76 height 168
click at [303, 85] on div at bounding box center [326, 88] width 76 height 168
drag, startPoint x: 325, startPoint y: 54, endPoint x: 329, endPoint y: 97, distance: 42.7
click at [329, 97] on div at bounding box center [326, 88] width 76 height 168
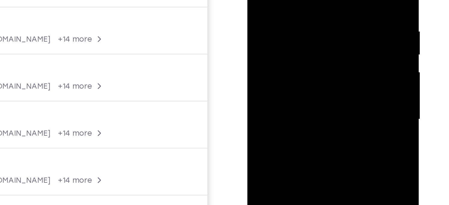
click at [322, 29] on div at bounding box center [290, 28] width 76 height 168
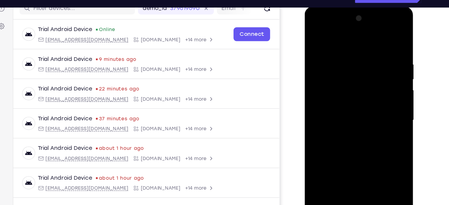
scroll to position [80, 0]
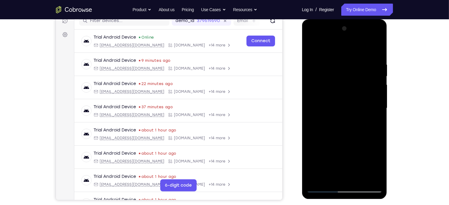
click at [321, 189] on div at bounding box center [344, 107] width 76 height 168
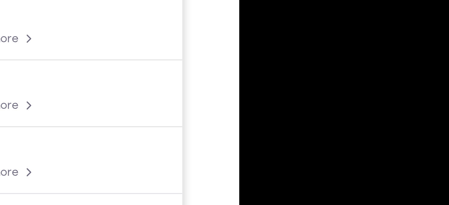
drag, startPoint x: 278, startPoint y: -47, endPoint x: 280, endPoint y: -29, distance: 17.8
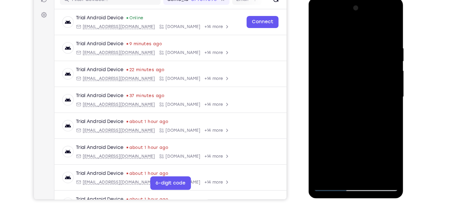
click at [351, 15] on div at bounding box center [351, 86] width 76 height 168
click at [372, 26] on div at bounding box center [351, 86] width 76 height 168
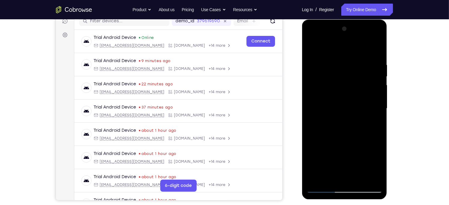
click at [323, 189] on div at bounding box center [344, 108] width 76 height 168
click at [370, 39] on div at bounding box center [344, 108] width 76 height 168
click at [342, 41] on div at bounding box center [344, 108] width 76 height 168
click at [341, 47] on div at bounding box center [344, 108] width 76 height 168
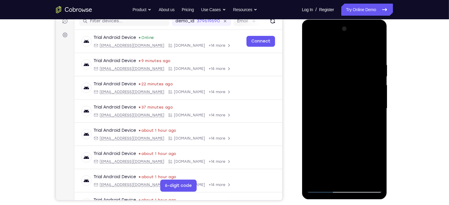
click at [339, 116] on div at bounding box center [344, 108] width 76 height 168
click at [330, 178] on div at bounding box center [344, 108] width 76 height 168
click at [342, 134] on div at bounding box center [344, 108] width 76 height 168
click at [361, 160] on div at bounding box center [344, 108] width 76 height 168
click at [324, 153] on div at bounding box center [344, 108] width 76 height 168
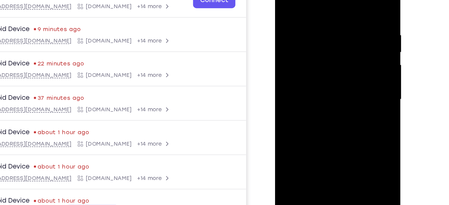
click at [348, 70] on div at bounding box center [318, 57] width 76 height 168
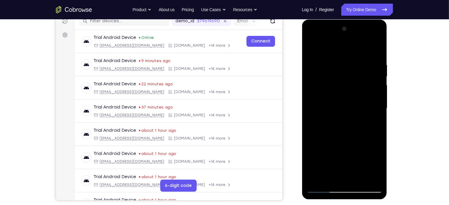
click at [368, 35] on div at bounding box center [344, 108] width 76 height 168
click at [340, 52] on div at bounding box center [344, 108] width 76 height 168
click at [313, 48] on div at bounding box center [344, 108] width 76 height 168
click at [351, 47] on div at bounding box center [344, 108] width 76 height 168
click at [333, 102] on div at bounding box center [344, 108] width 76 height 168
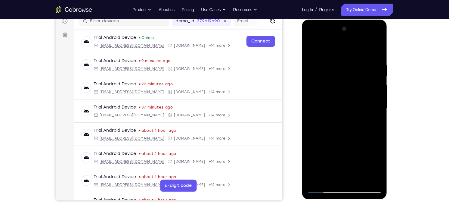
click at [328, 110] on div at bounding box center [344, 108] width 76 height 168
click at [343, 97] on div at bounding box center [344, 108] width 76 height 168
click at [343, 104] on div at bounding box center [344, 108] width 76 height 168
click at [340, 131] on div at bounding box center [344, 108] width 76 height 168
click at [331, 65] on div at bounding box center [344, 108] width 76 height 168
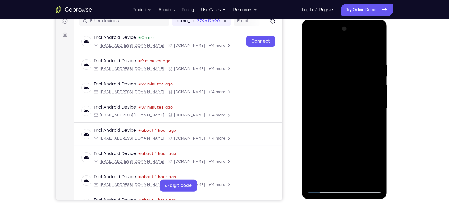
click at [339, 125] on div at bounding box center [344, 108] width 76 height 168
click at [345, 68] on div at bounding box center [344, 108] width 76 height 168
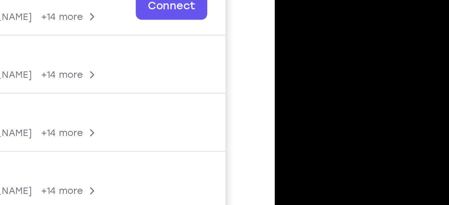
click at [289, 20] on div at bounding box center [317, 41] width 76 height 168
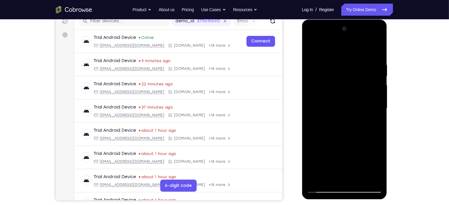
click at [324, 190] on div at bounding box center [344, 108] width 76 height 168
click at [348, 67] on div at bounding box center [344, 108] width 76 height 168
click at [367, 36] on div at bounding box center [344, 108] width 76 height 168
click at [349, 45] on div at bounding box center [344, 108] width 76 height 168
click at [347, 50] on div at bounding box center [344, 108] width 76 height 168
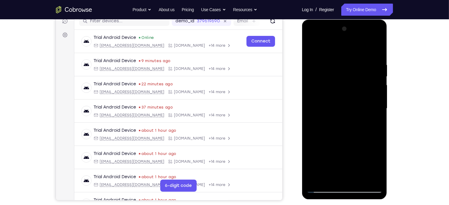
click at [357, 181] on div at bounding box center [344, 108] width 76 height 168
click at [349, 49] on div at bounding box center [344, 108] width 76 height 168
click at [326, 99] on div at bounding box center [344, 108] width 76 height 168
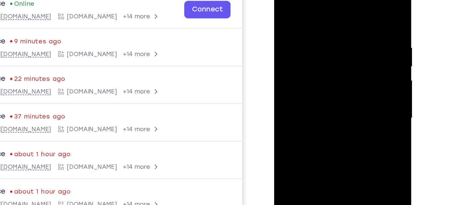
click at [341, 36] on div at bounding box center [316, 63] width 76 height 168
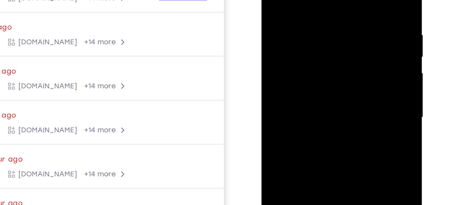
click at [294, 54] on div at bounding box center [304, 38] width 76 height 168
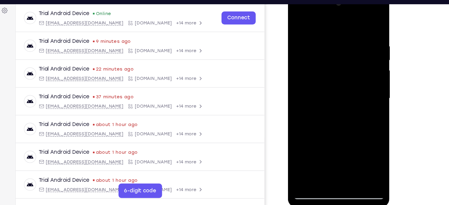
scroll to position [91, 0]
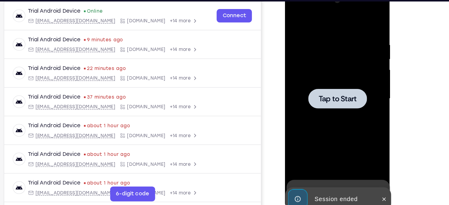
drag, startPoint x: 334, startPoint y: 87, endPoint x: 333, endPoint y: 66, distance: 21.1
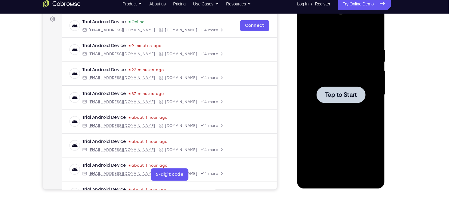
scroll to position [90, 0]
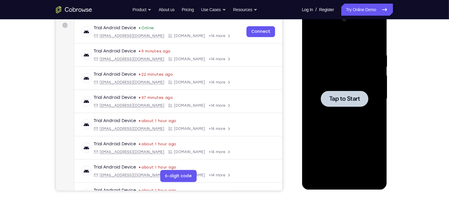
drag, startPoint x: 440, startPoint y: 86, endPoint x: 453, endPoint y: 85, distance: 13.9
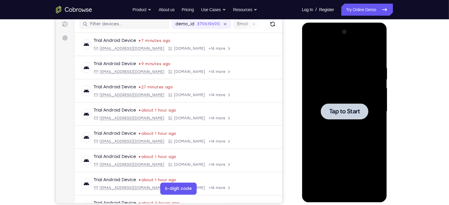
scroll to position [77, 0]
click at [330, 87] on div at bounding box center [344, 111] width 76 height 168
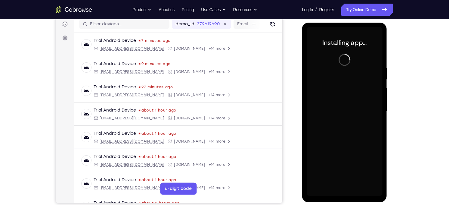
scroll to position [80, 0]
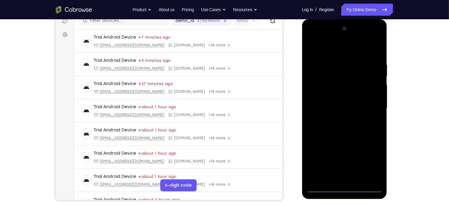
click at [339, 188] on div at bounding box center [344, 107] width 76 height 168
click at [372, 162] on div at bounding box center [344, 107] width 76 height 168
click at [342, 46] on div at bounding box center [344, 107] width 76 height 168
click at [372, 108] on div at bounding box center [344, 107] width 76 height 168
click at [338, 117] on div at bounding box center [344, 107] width 76 height 168
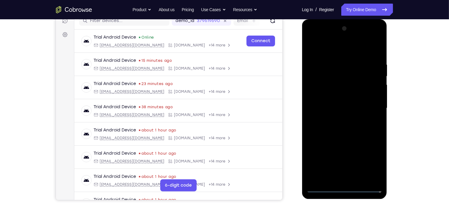
click at [343, 97] on div at bounding box center [344, 107] width 76 height 168
click at [332, 102] on div at bounding box center [344, 107] width 76 height 168
drag, startPoint x: 326, startPoint y: 102, endPoint x: 325, endPoint y: 78, distance: 23.8
click at [325, 78] on div at bounding box center [344, 107] width 76 height 168
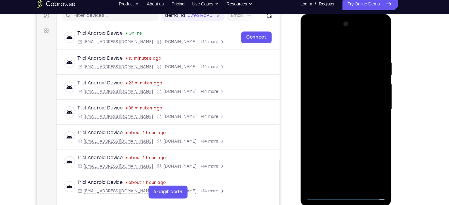
click at [325, 92] on div at bounding box center [342, 103] width 76 height 168
click at [323, 85] on div at bounding box center [342, 103] width 76 height 168
click at [339, 72] on div at bounding box center [342, 103] width 76 height 168
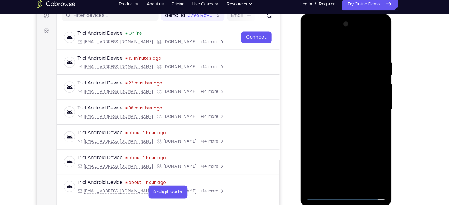
click at [339, 72] on div at bounding box center [342, 103] width 76 height 168
click at [343, 88] on div at bounding box center [342, 103] width 76 height 168
click at [354, 173] on div at bounding box center [342, 103] width 76 height 168
click at [337, 134] on div at bounding box center [342, 103] width 76 height 168
click at [338, 43] on div at bounding box center [342, 103] width 76 height 168
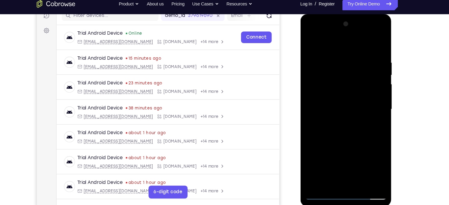
click at [333, 94] on div at bounding box center [342, 103] width 76 height 168
click at [331, 94] on div at bounding box center [342, 103] width 76 height 168
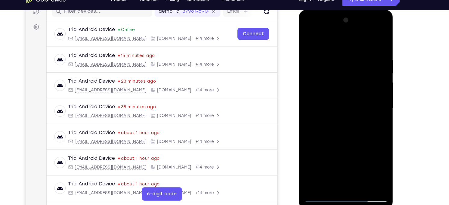
click at [337, 118] on div at bounding box center [341, 98] width 76 height 168
click at [373, 37] on div at bounding box center [341, 98] width 76 height 168
